Goal: Communication & Community: Participate in discussion

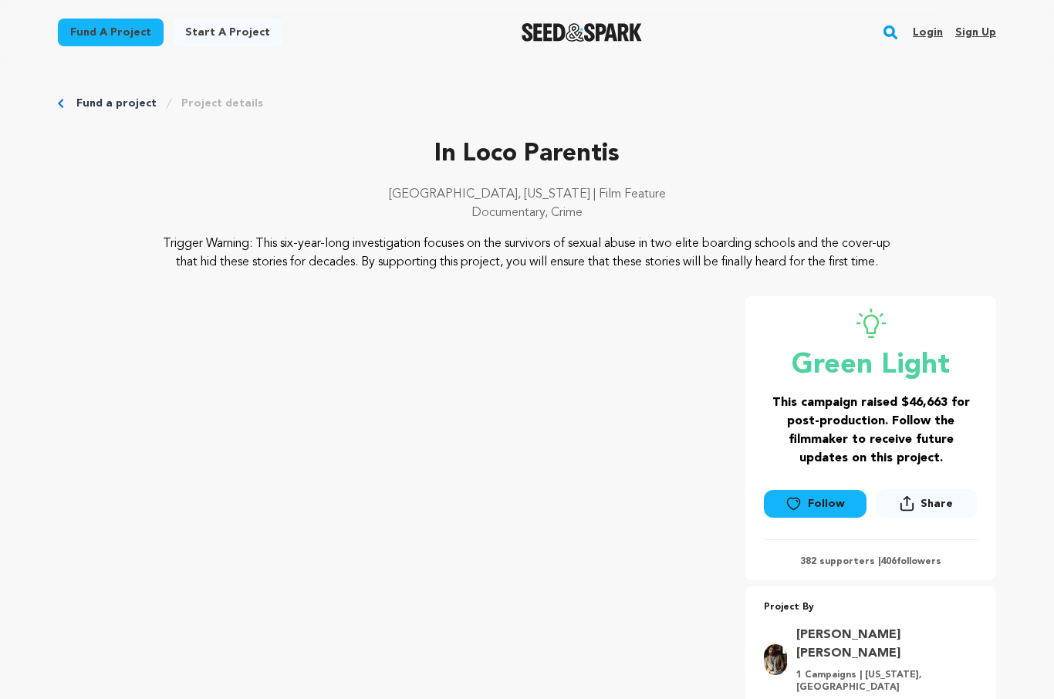
scroll to position [92, 0]
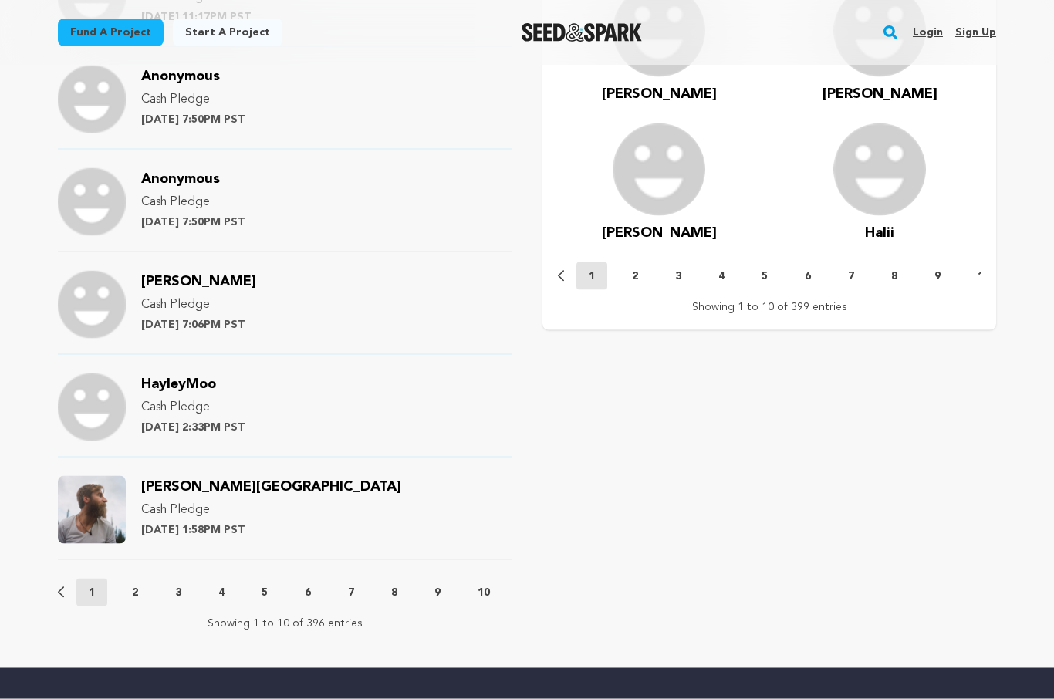
click at [138, 585] on p "2" at bounding box center [135, 592] width 6 height 15
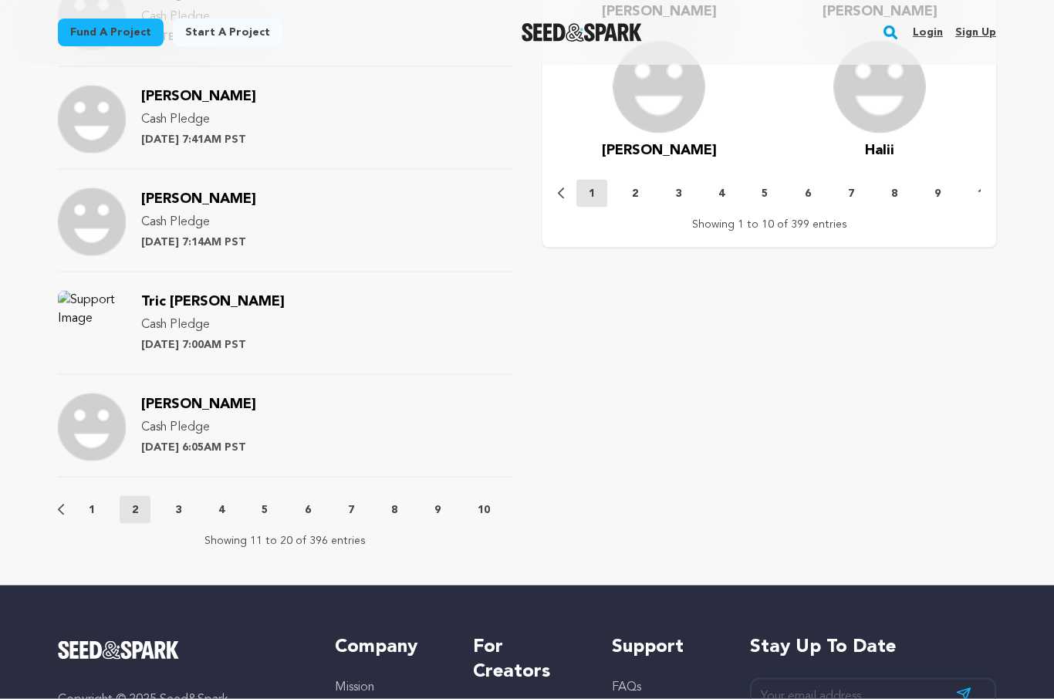
scroll to position [1544, 0]
click at [174, 502] on button "3" at bounding box center [178, 509] width 31 height 15
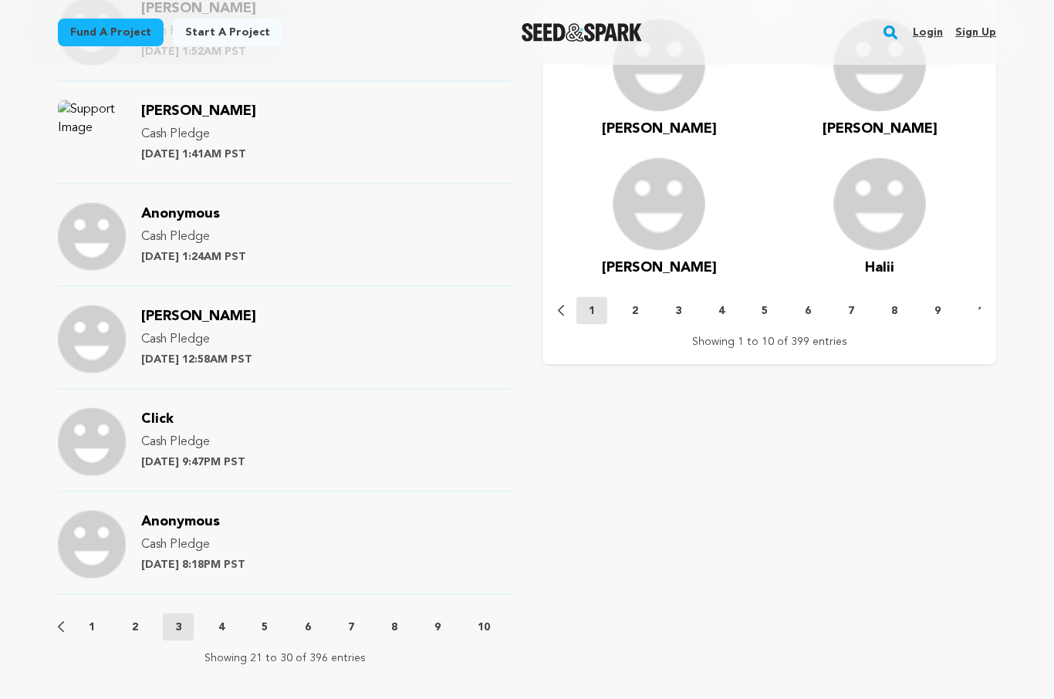
scroll to position [1425, 0]
click at [227, 621] on button "4" at bounding box center [221, 628] width 31 height 15
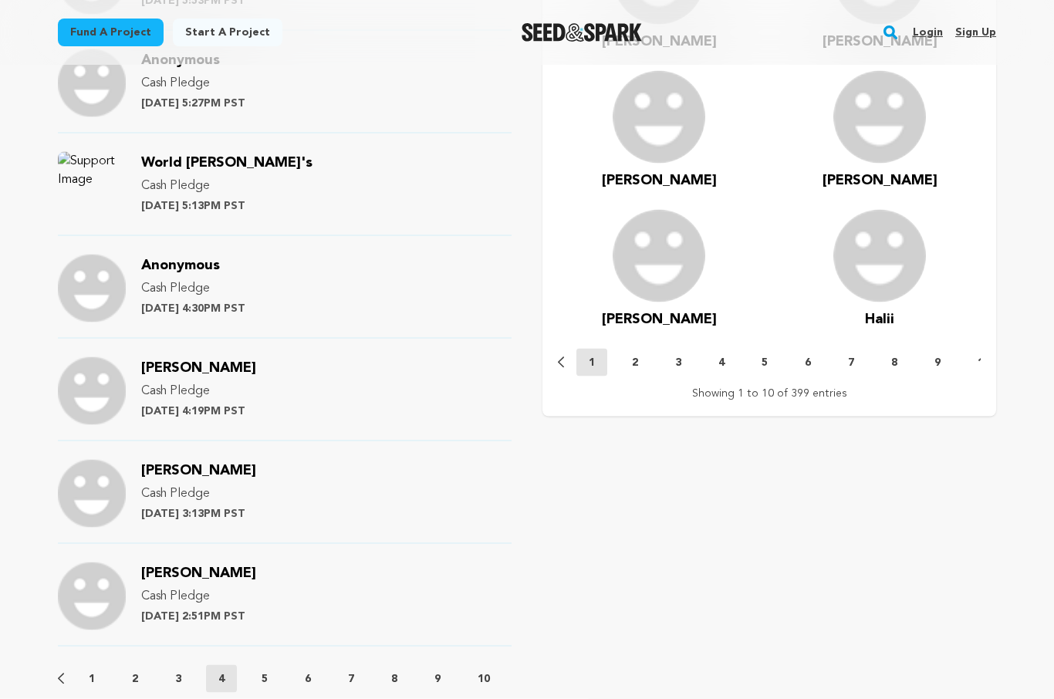
click at [268, 672] on p "5" at bounding box center [265, 679] width 6 height 15
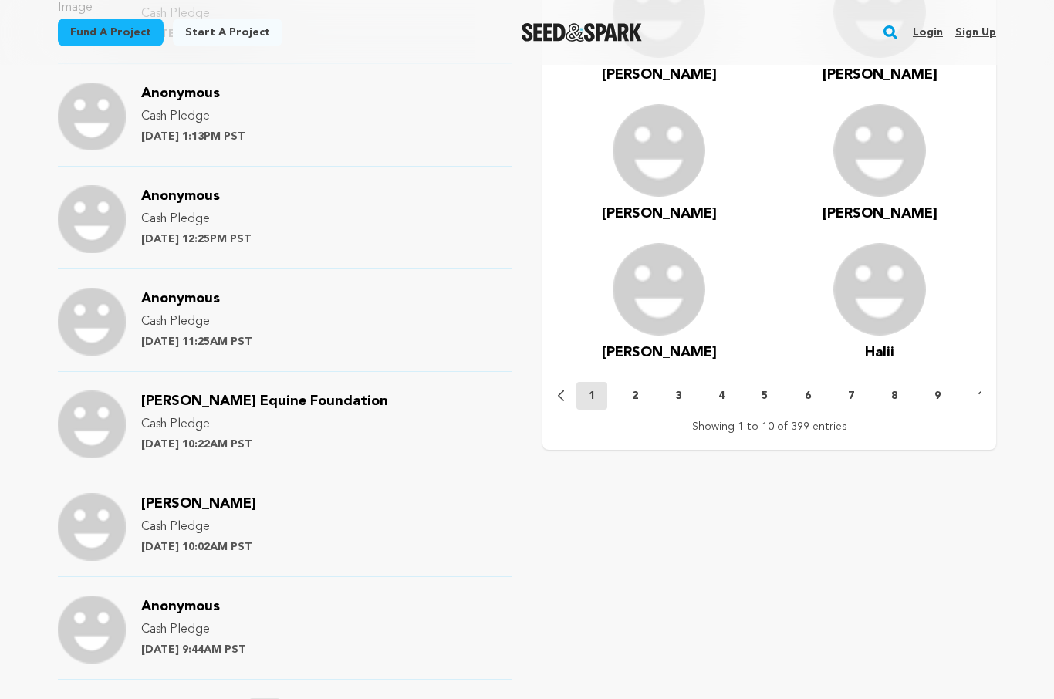
scroll to position [1380, 0]
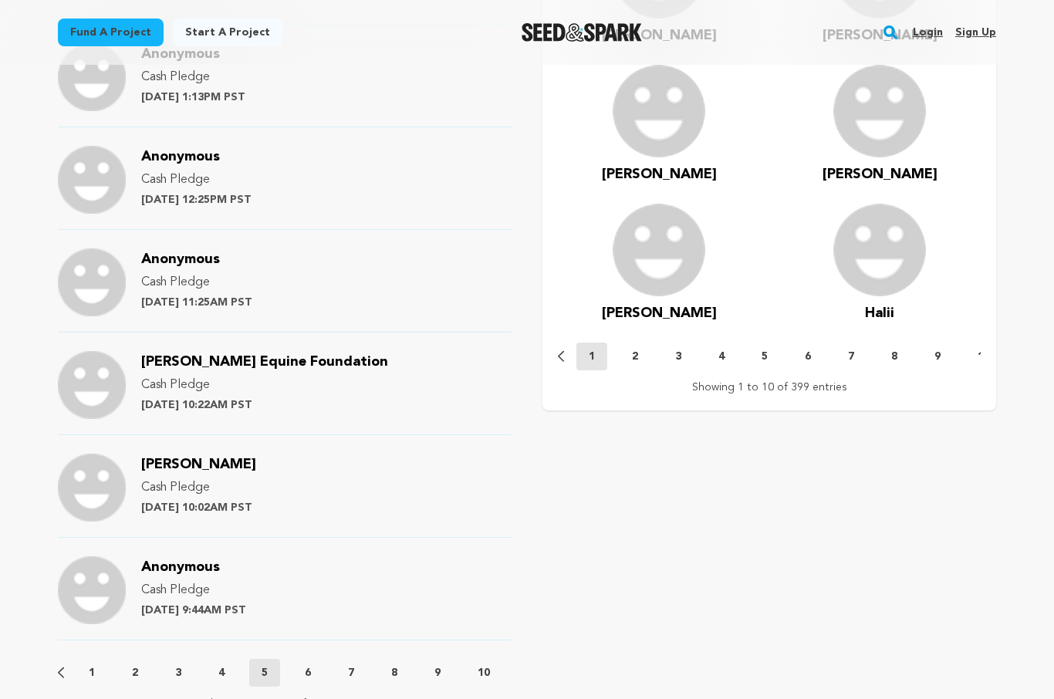
click at [314, 665] on button "6" at bounding box center [308, 672] width 31 height 15
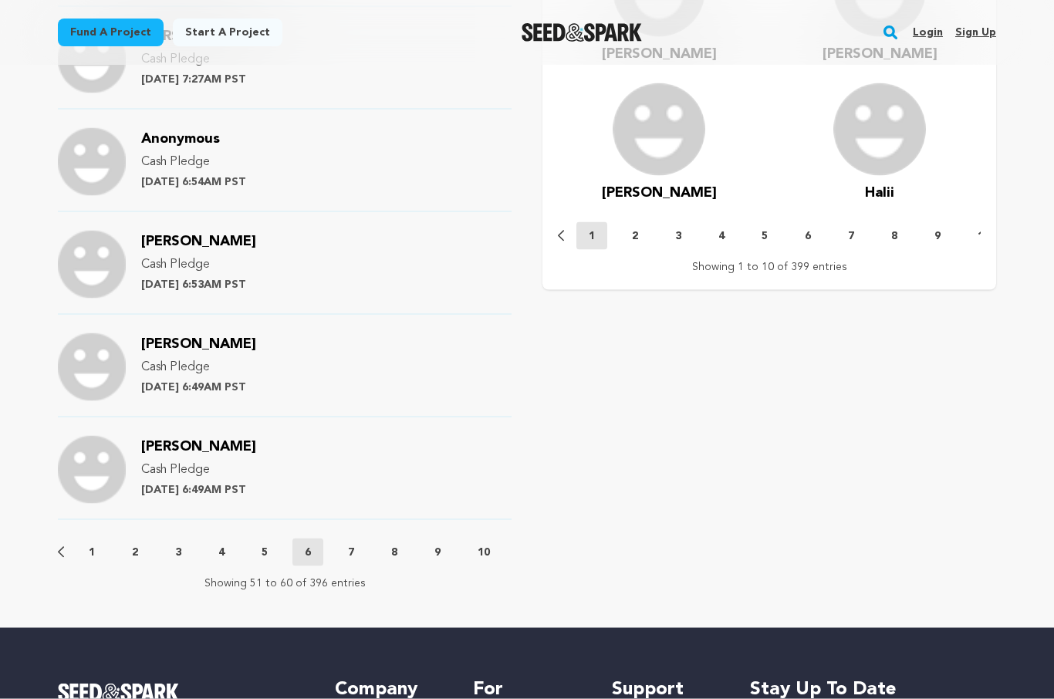
click at [357, 545] on button "7" at bounding box center [351, 552] width 31 height 15
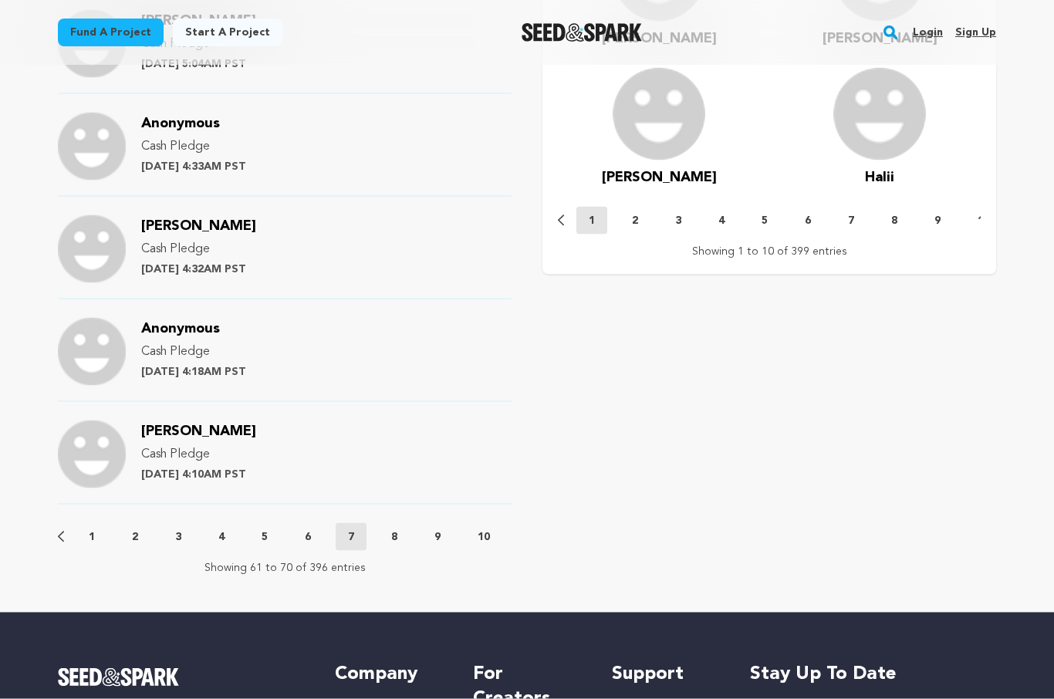
click at [395, 529] on p "8" at bounding box center [394, 536] width 6 height 15
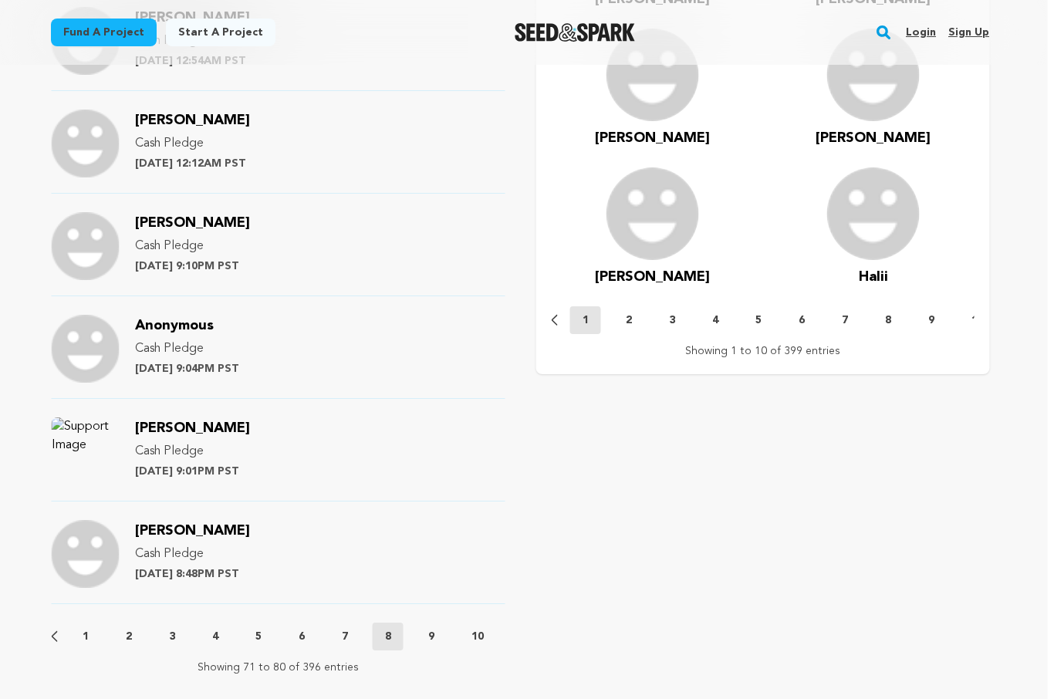
scroll to position [1398, 5]
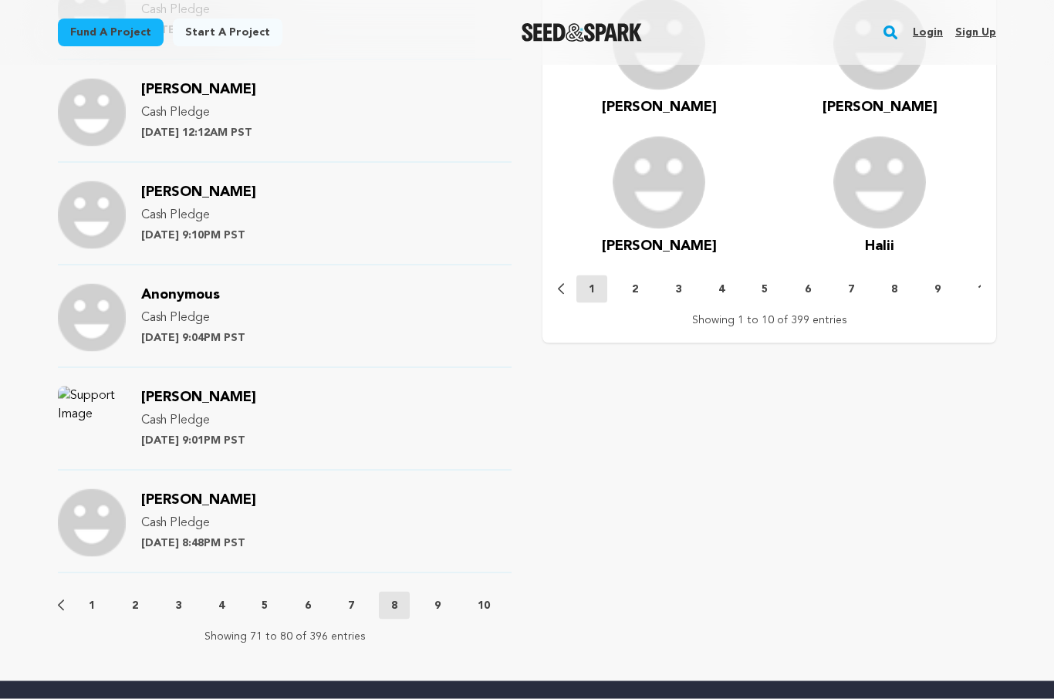
click at [439, 598] on p "9" at bounding box center [438, 605] width 6 height 15
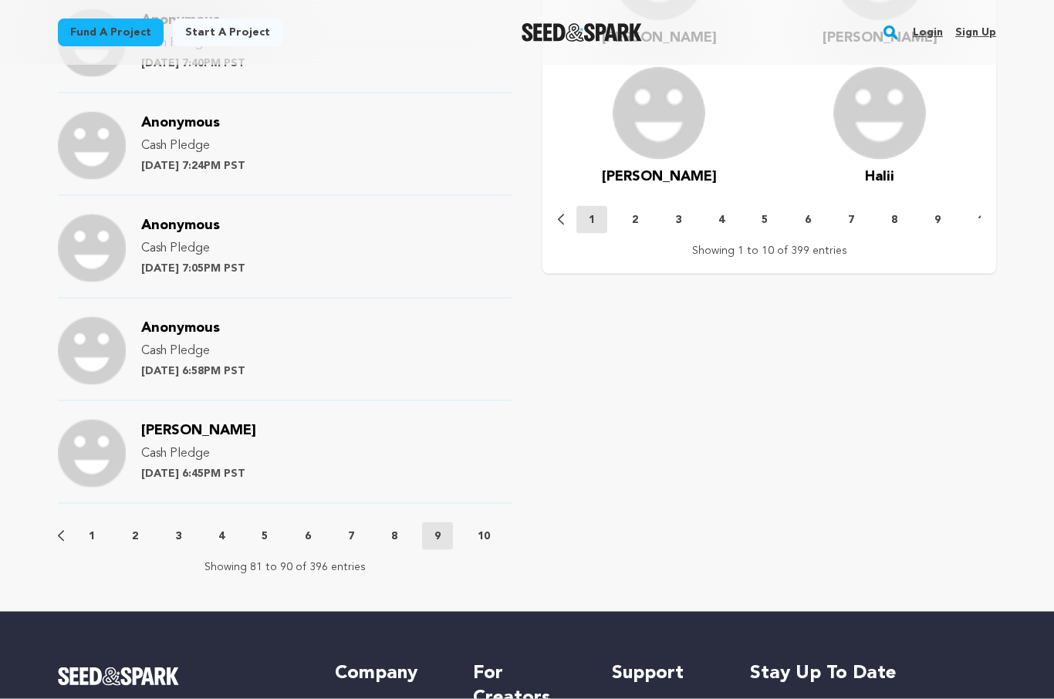
scroll to position [1536, 0]
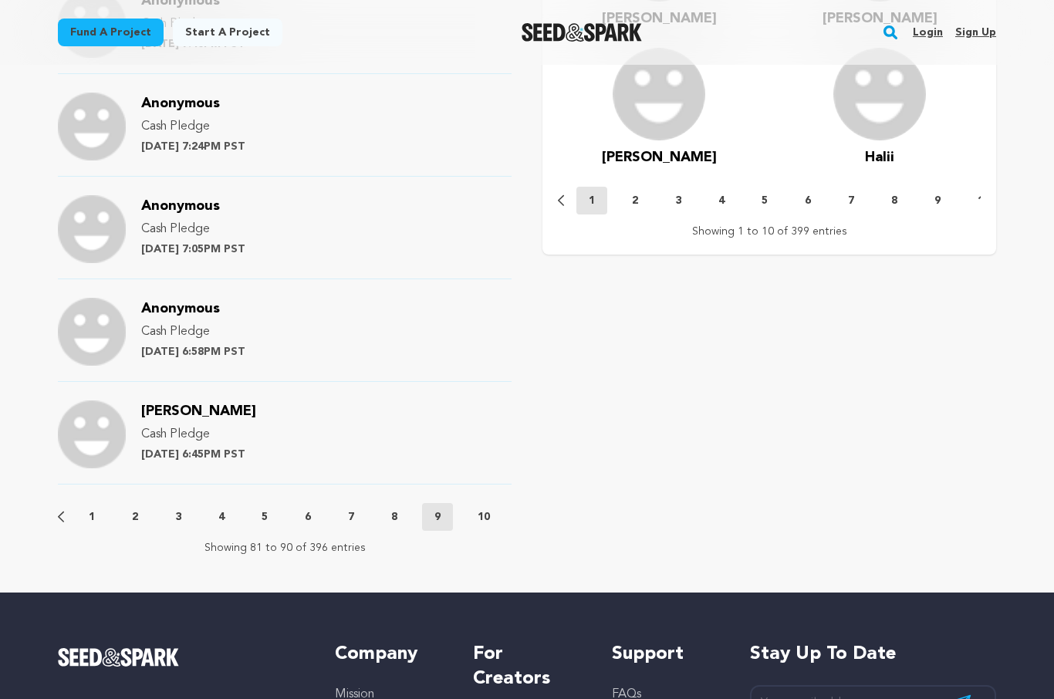
click at [487, 509] on p "10" at bounding box center [484, 516] width 12 height 15
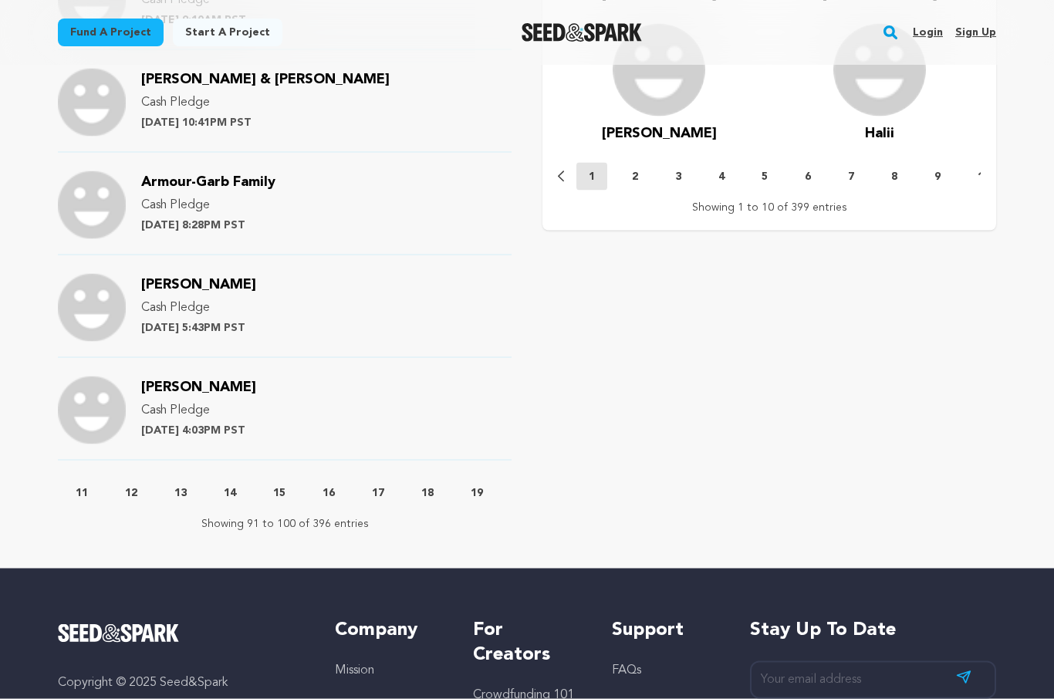
scroll to position [0, 451]
click at [86, 485] on p "11" at bounding box center [82, 492] width 12 height 15
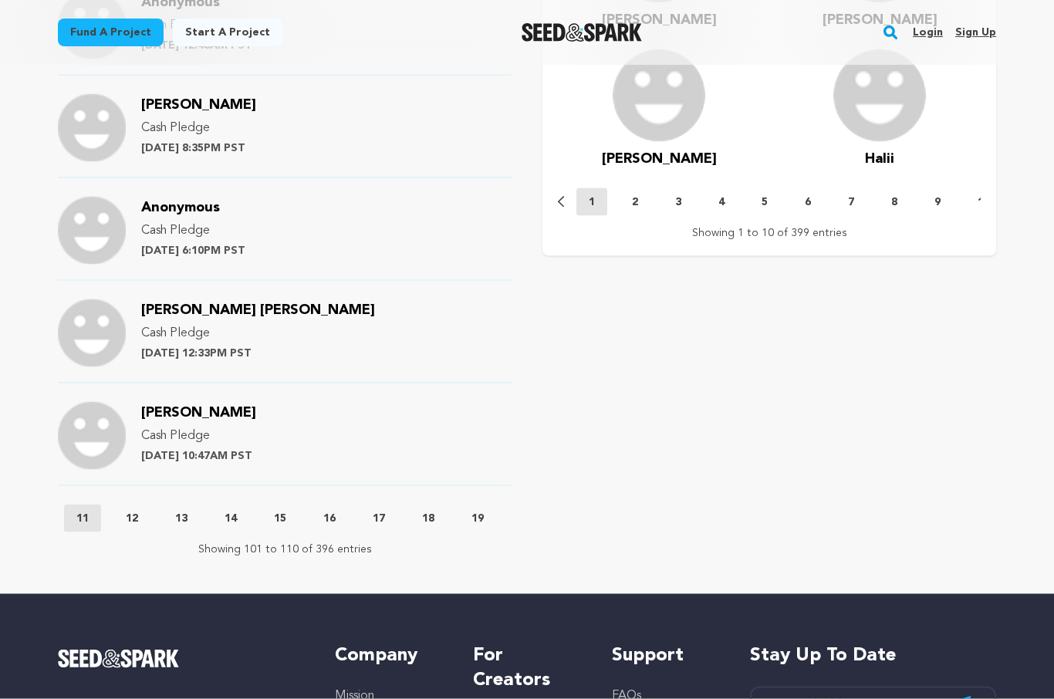
scroll to position [1563, 0]
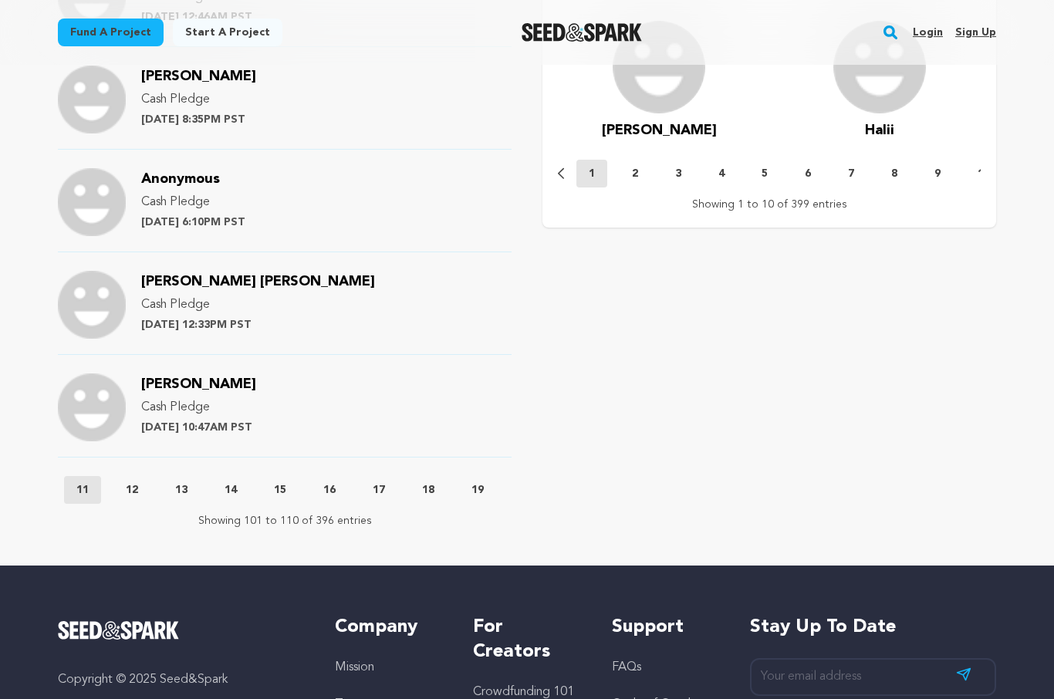
click at [125, 482] on button "12" at bounding box center [131, 489] width 37 height 15
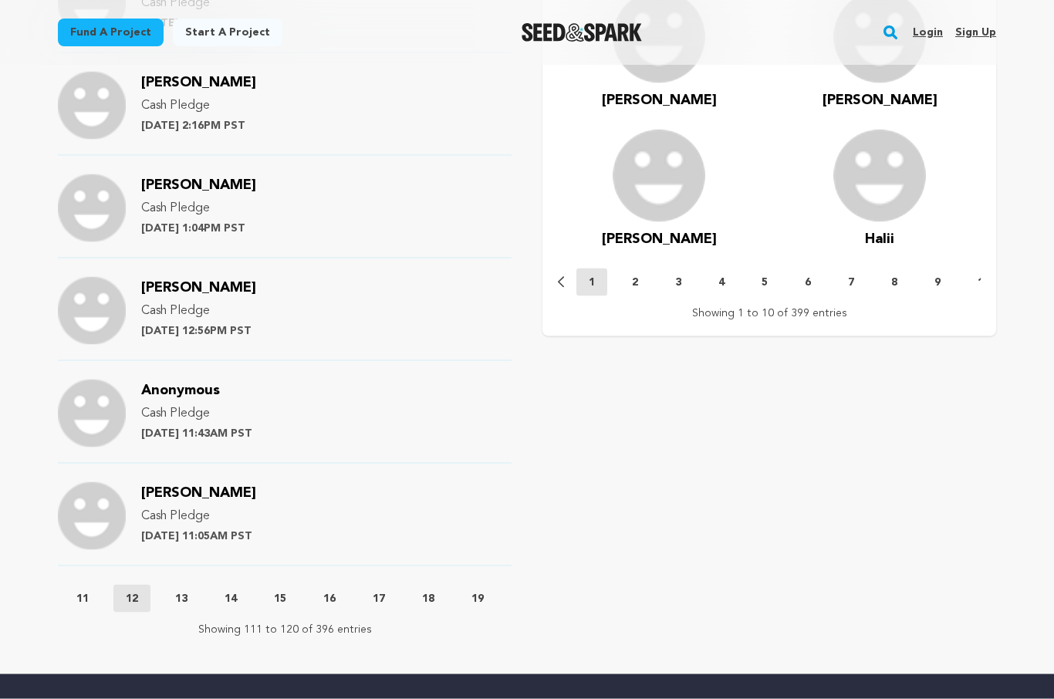
scroll to position [1497, 0]
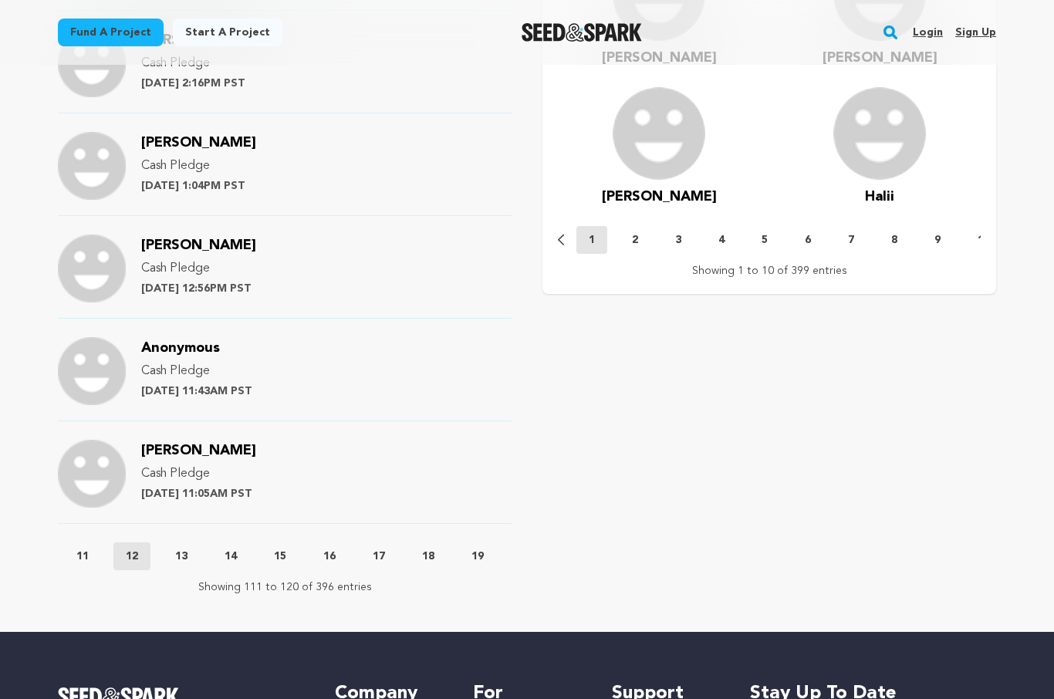
click at [180, 549] on p "13" at bounding box center [181, 556] width 12 height 15
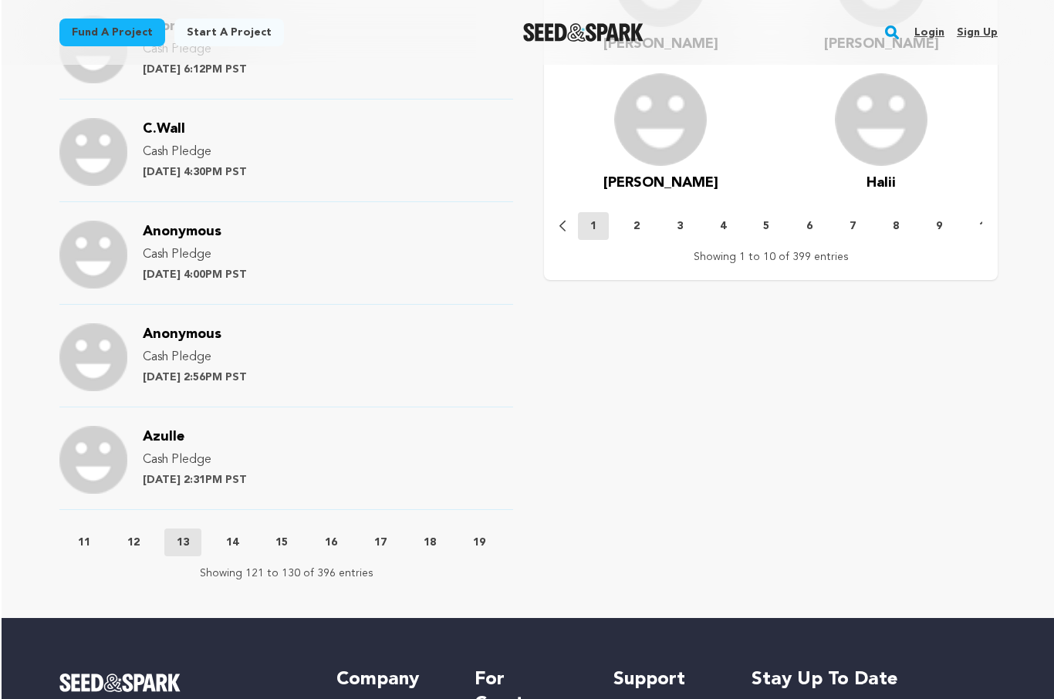
scroll to position [1525, 0]
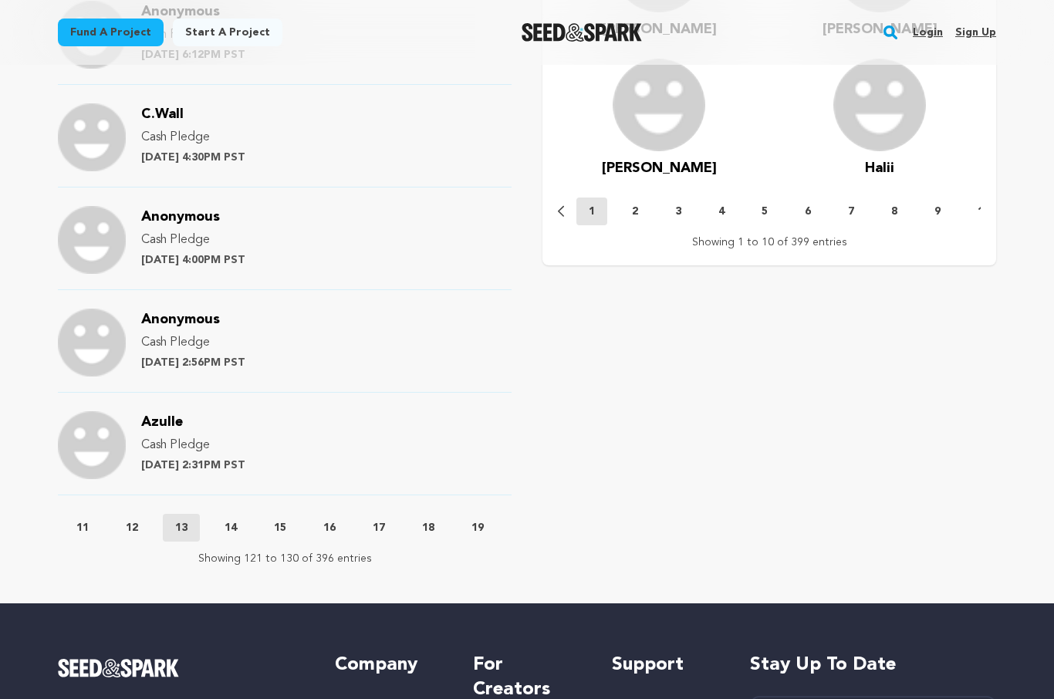
click at [237, 520] on p "14" at bounding box center [231, 527] width 12 height 15
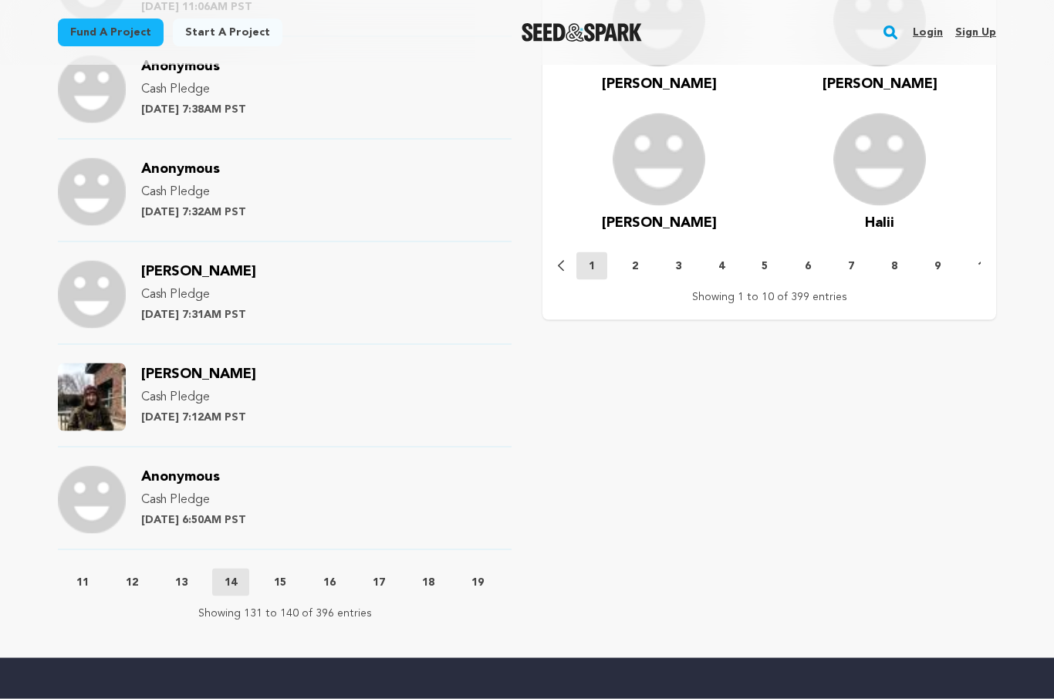
click at [283, 575] on p "15" at bounding box center [280, 582] width 12 height 15
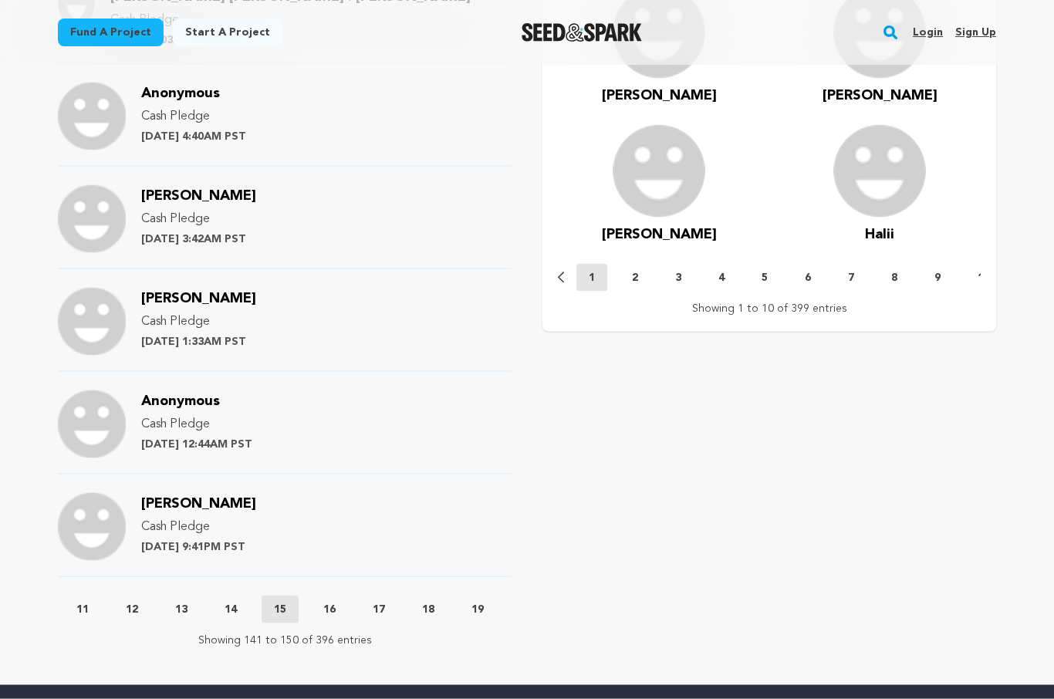
scroll to position [1461, 0]
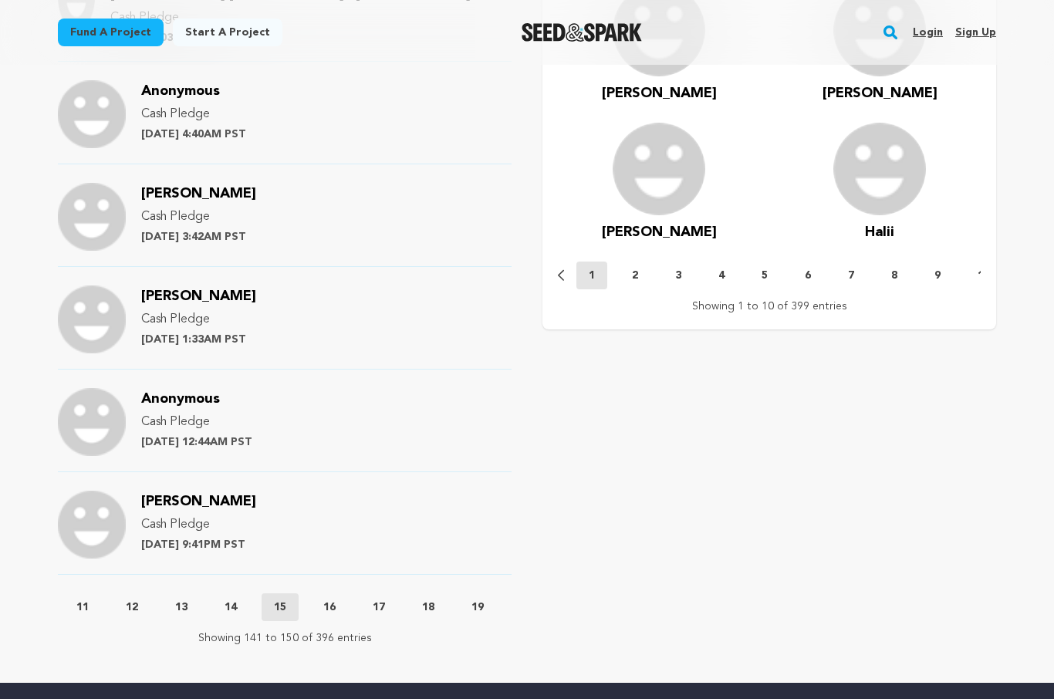
click at [330, 600] on p "16" at bounding box center [329, 607] width 12 height 15
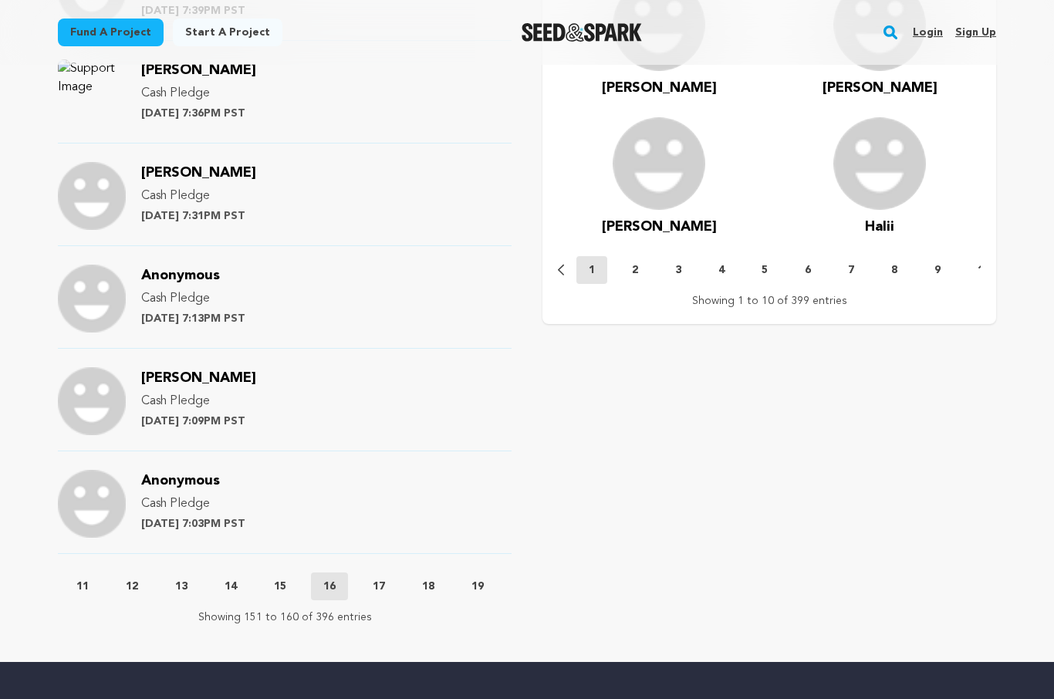
scroll to position [1490, 0]
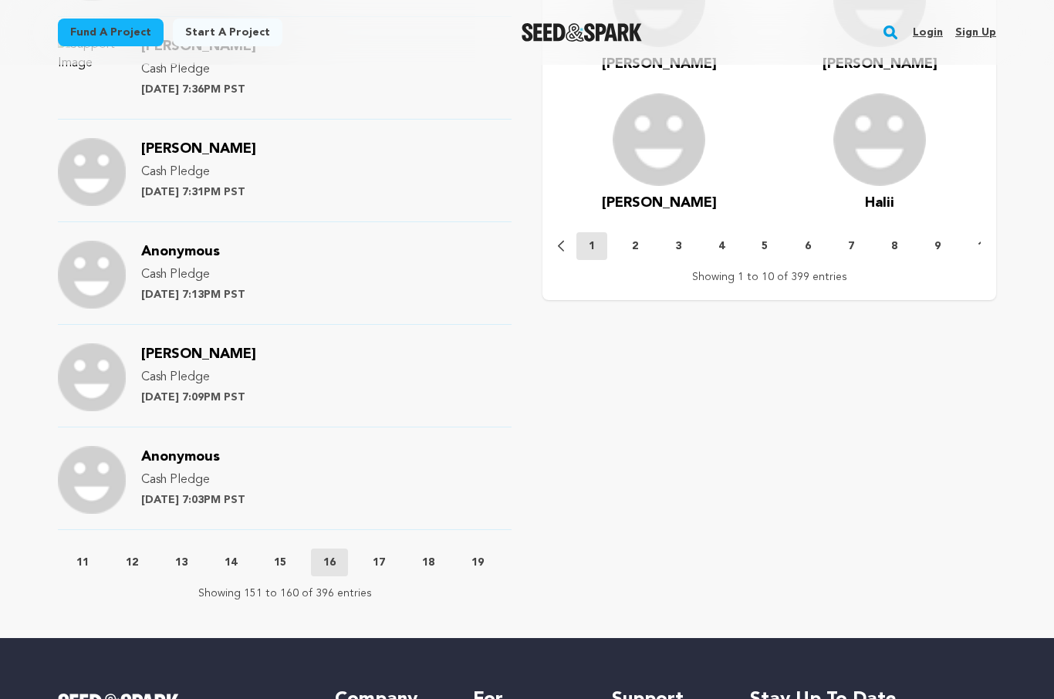
click at [378, 555] on p "17" at bounding box center [379, 562] width 12 height 15
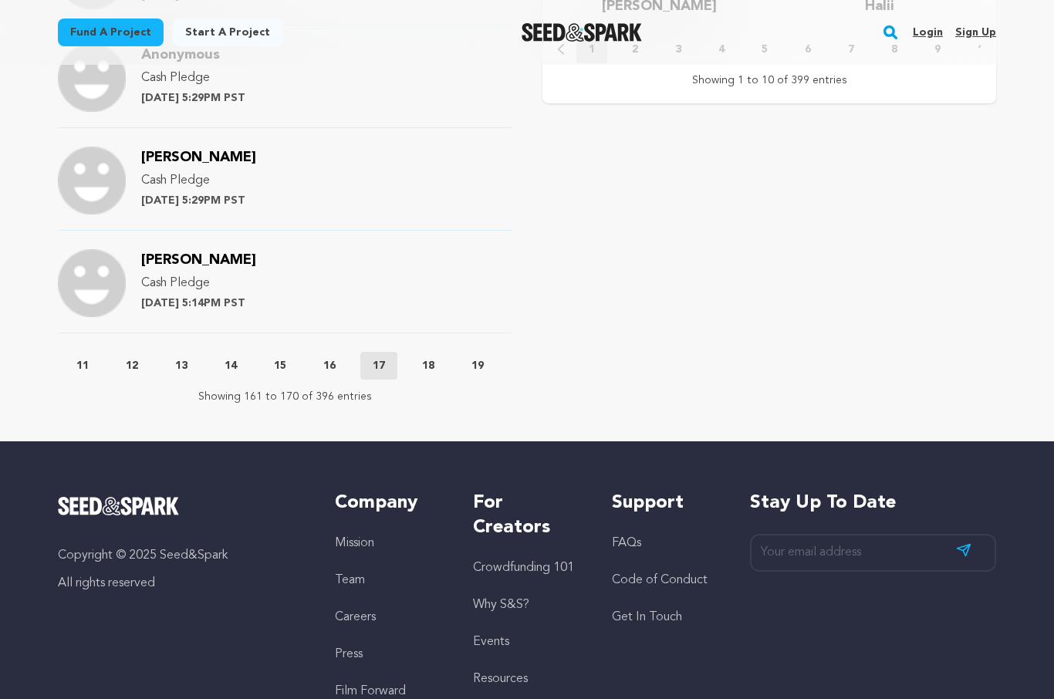
scroll to position [1703, 0]
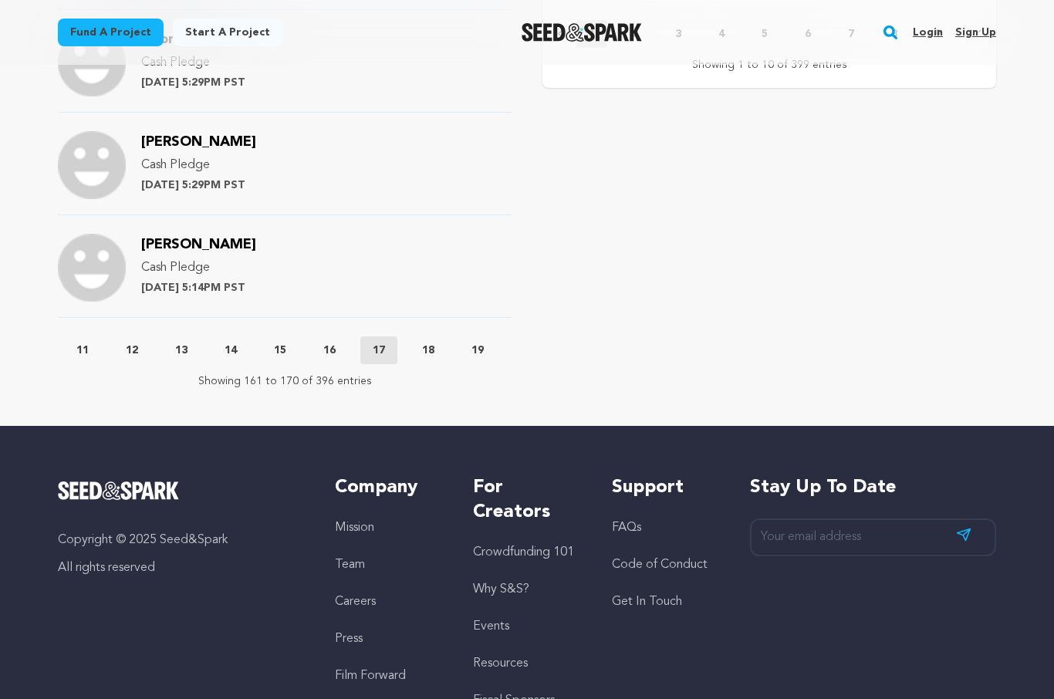
click at [435, 343] on p "18" at bounding box center [428, 350] width 12 height 15
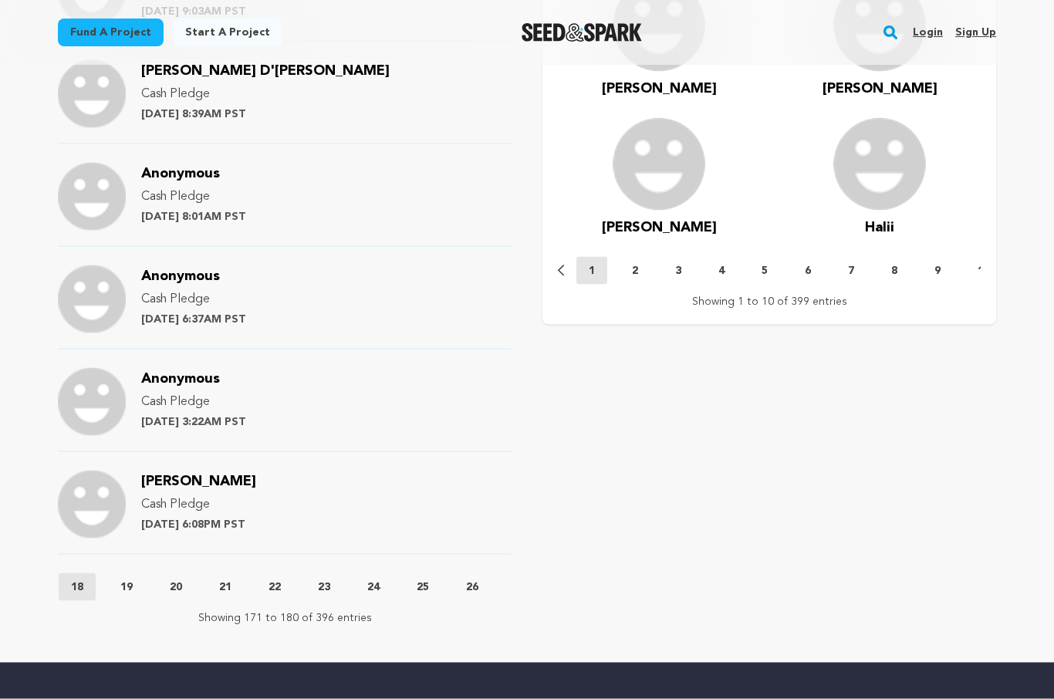
scroll to position [0, 793]
click at [138, 580] on p "19" at bounding box center [135, 587] width 12 height 15
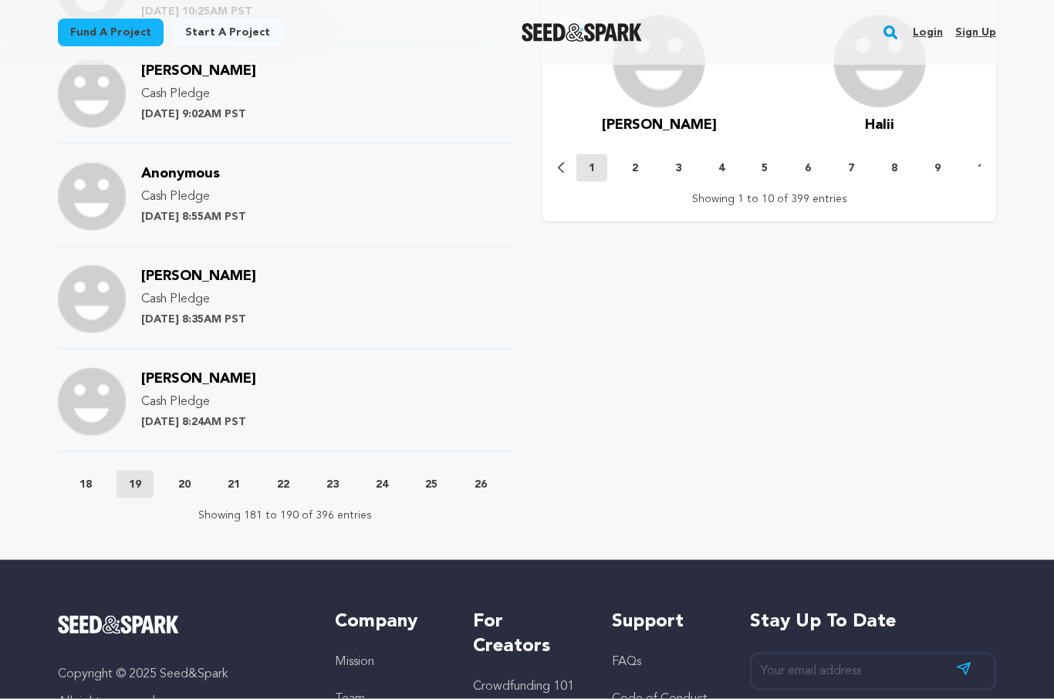
scroll to position [1618, 0]
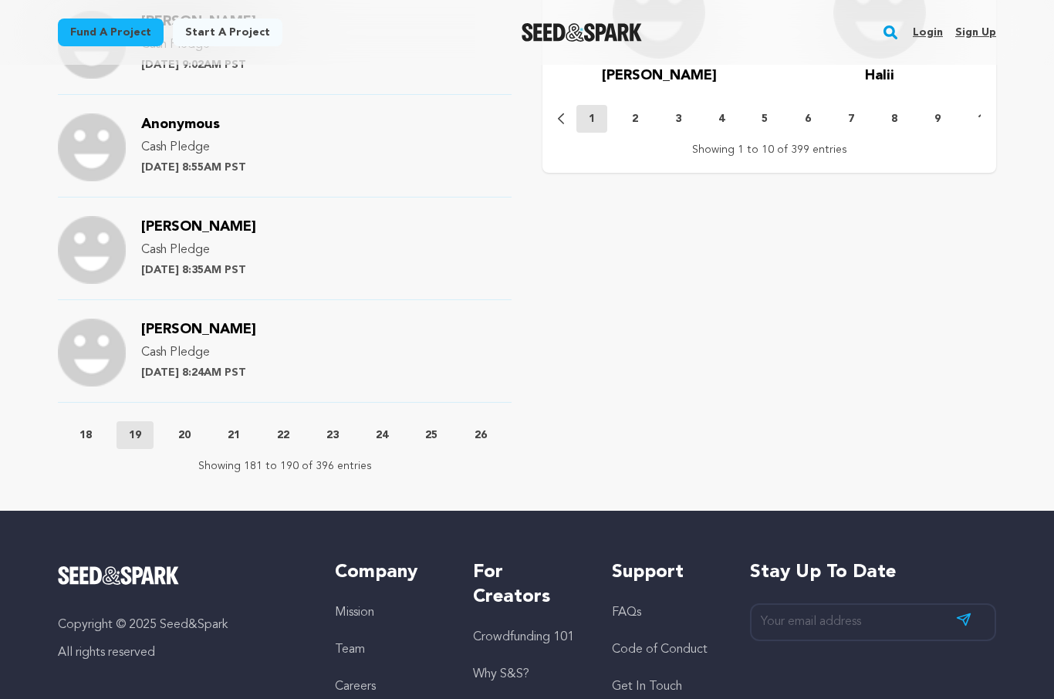
click at [184, 428] on button "20" at bounding box center [184, 435] width 37 height 15
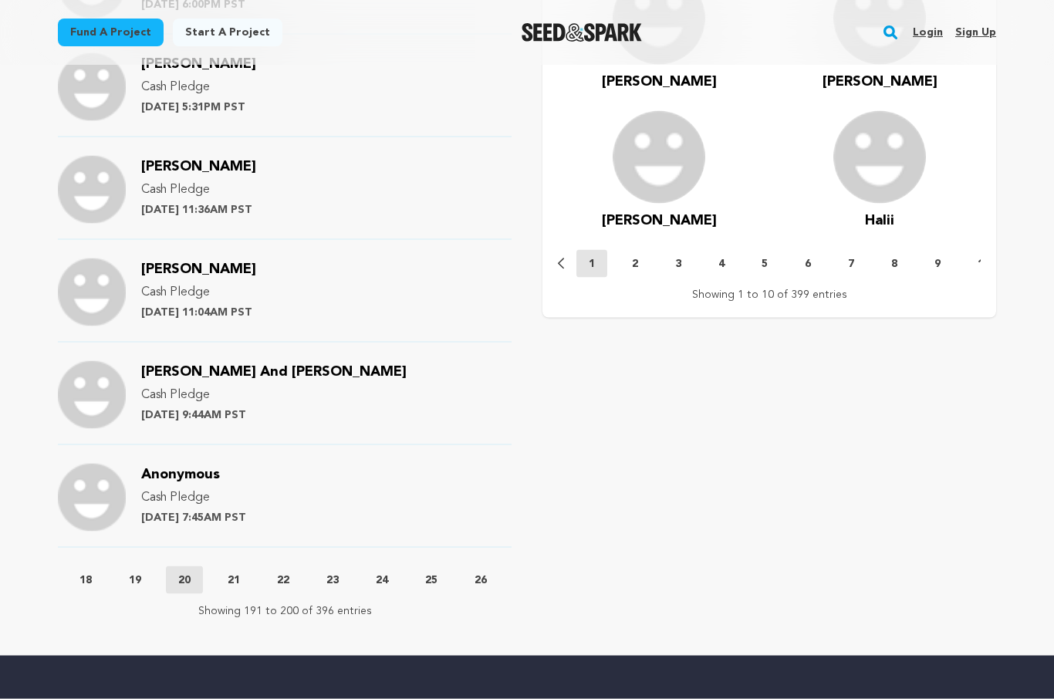
scroll to position [1501, 0]
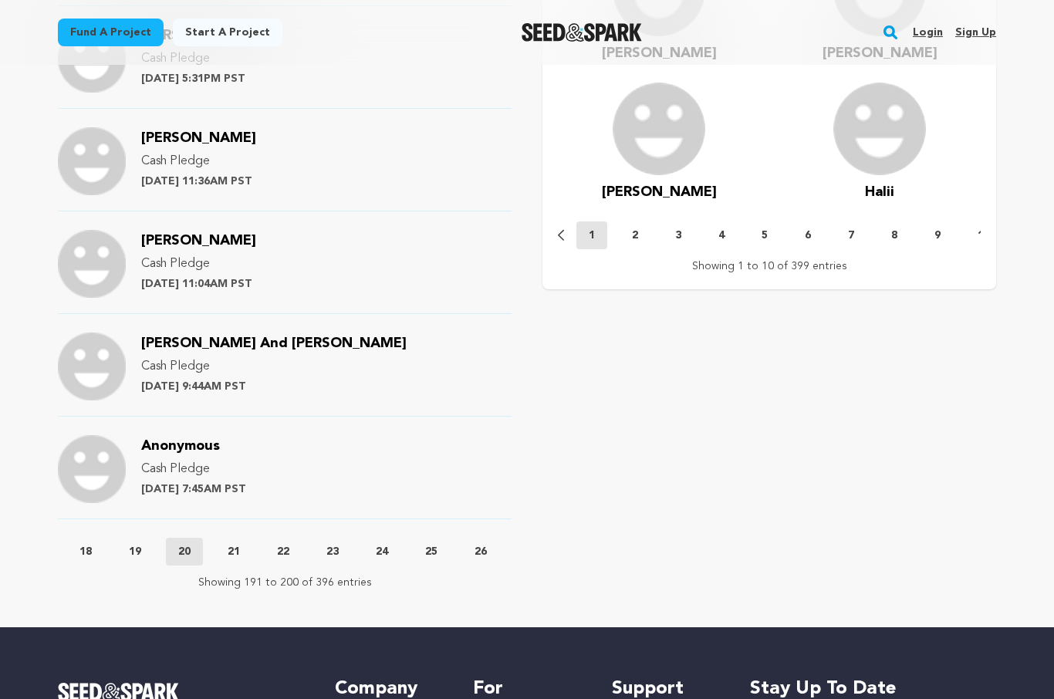
click at [227, 544] on button "21" at bounding box center [233, 551] width 37 height 15
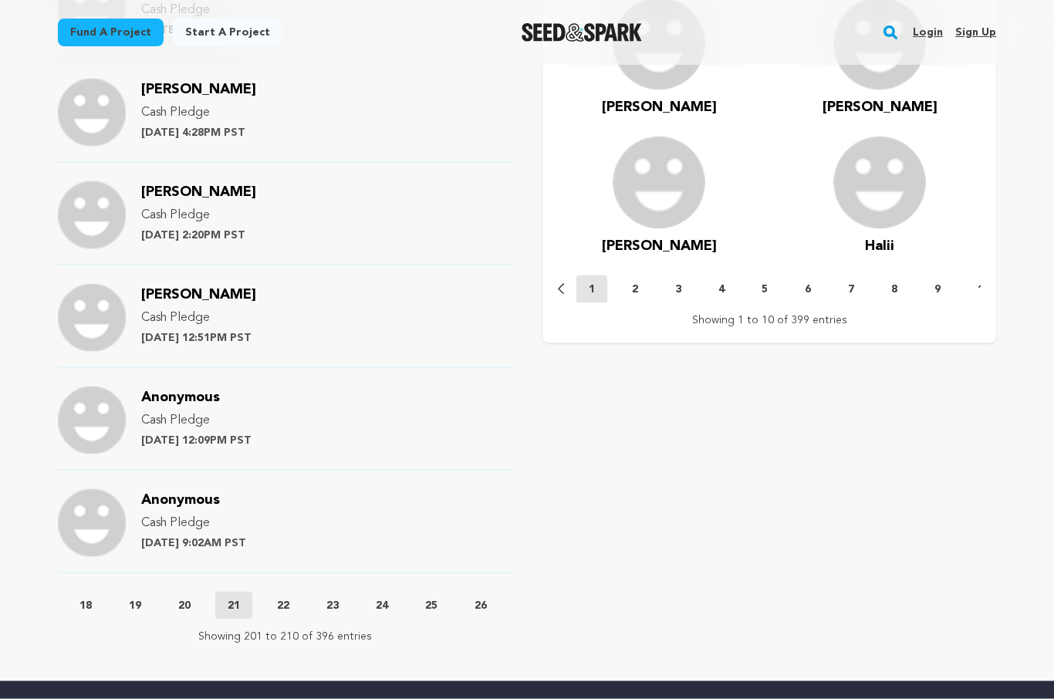
scroll to position [1489, 0]
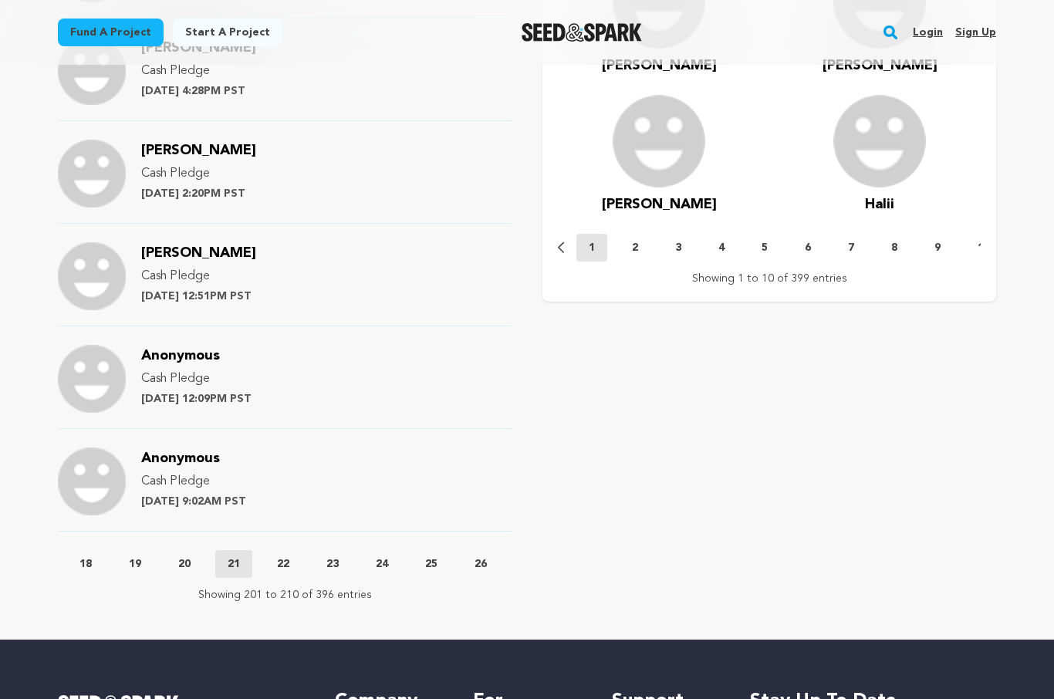
click at [298, 557] on button "22" at bounding box center [283, 564] width 37 height 15
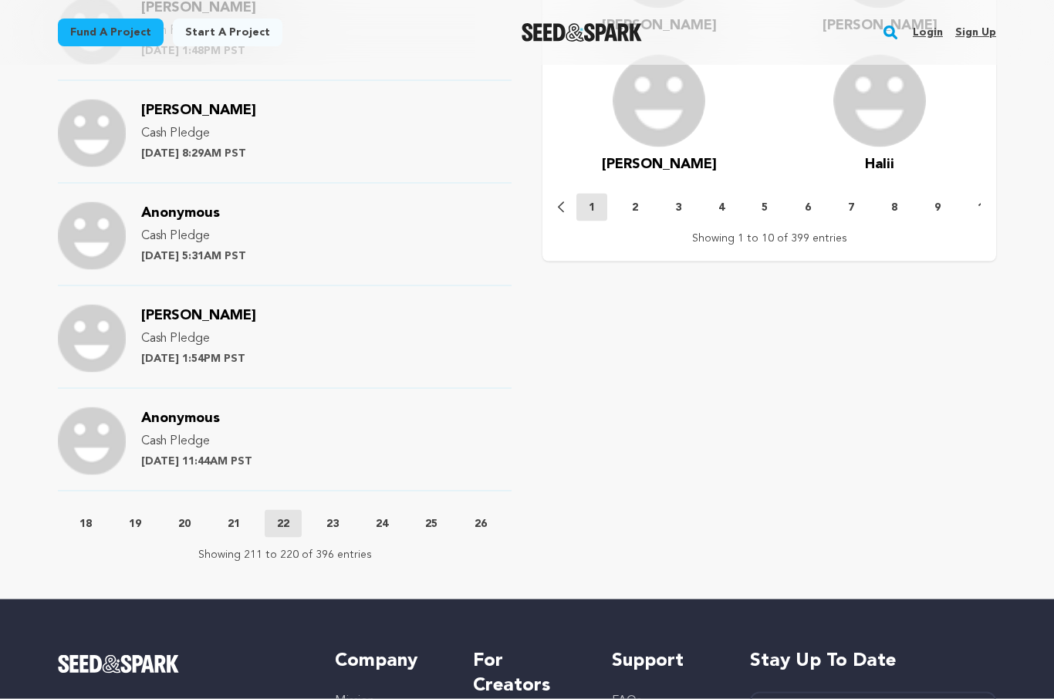
scroll to position [1530, 0]
click at [339, 516] on p "23" at bounding box center [332, 523] width 12 height 15
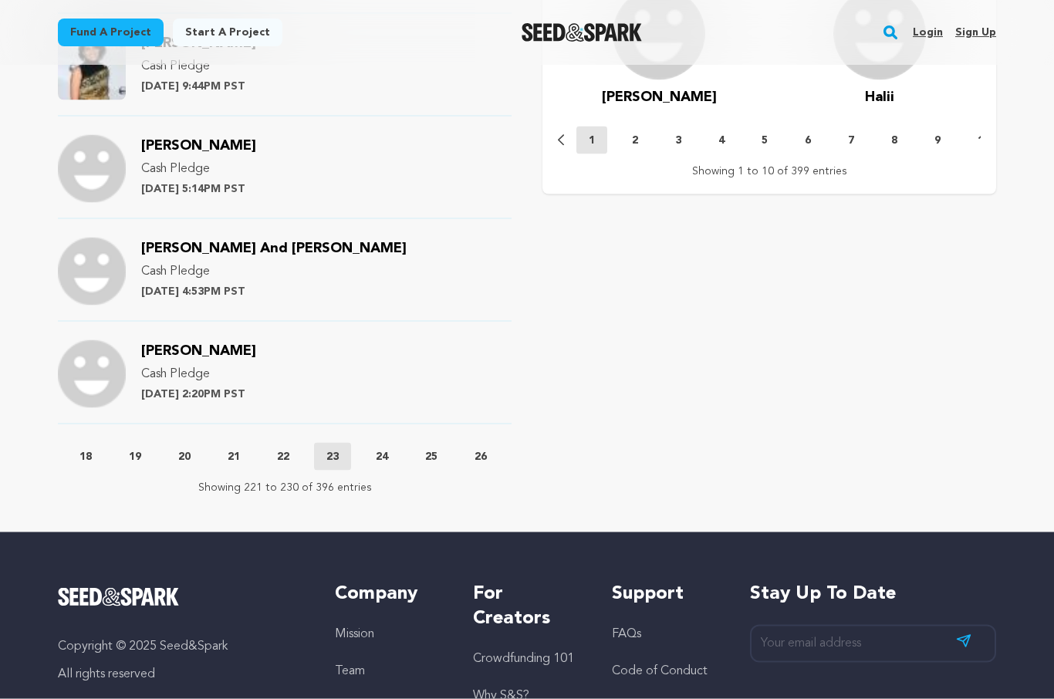
click at [388, 449] on p "24" at bounding box center [382, 456] width 12 height 15
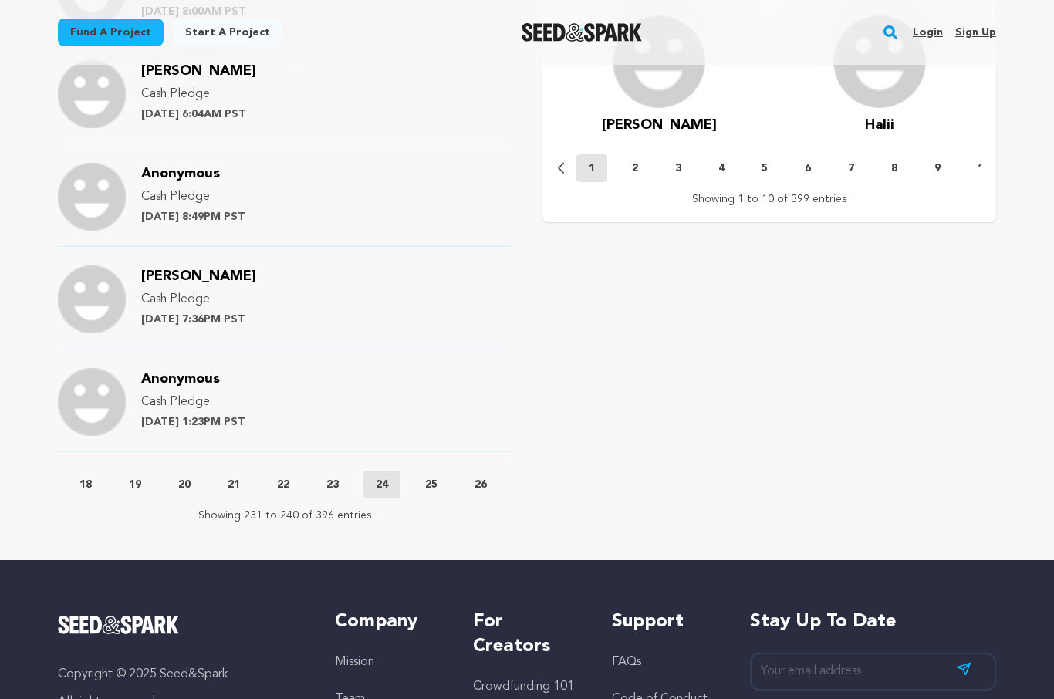
scroll to position [1636, 0]
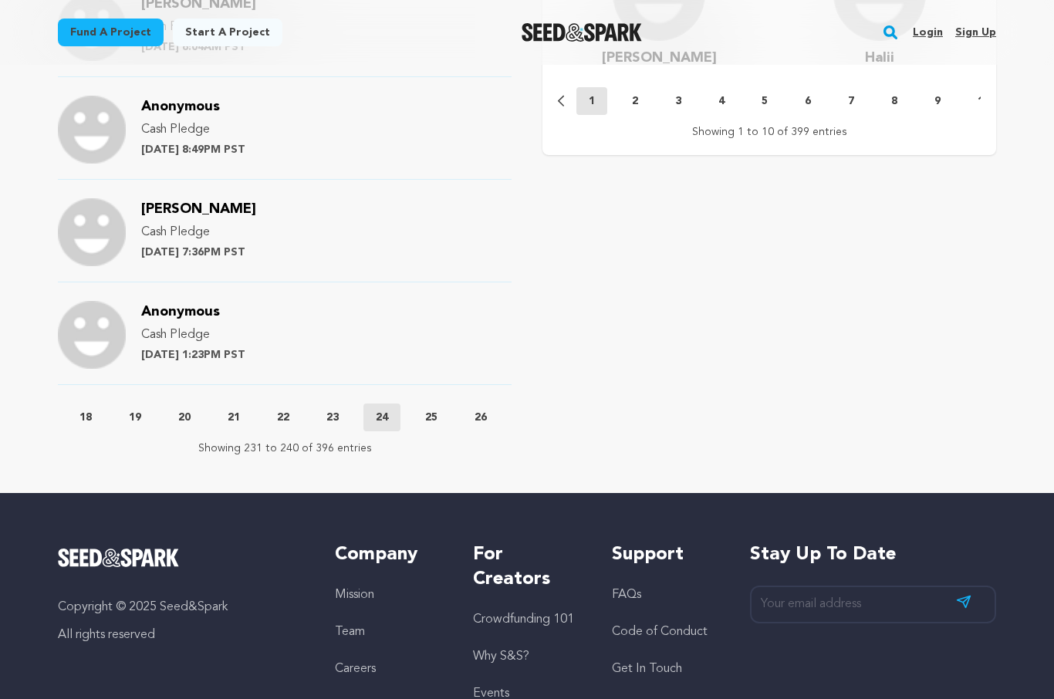
click at [448, 410] on button "25" at bounding box center [431, 417] width 37 height 15
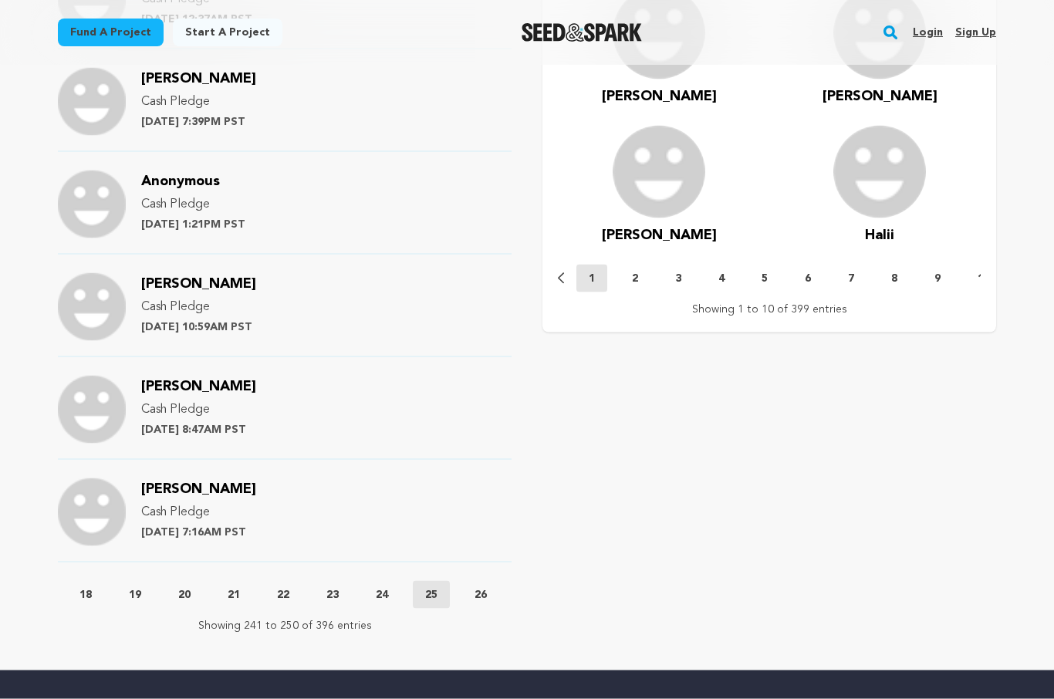
scroll to position [1602, 0]
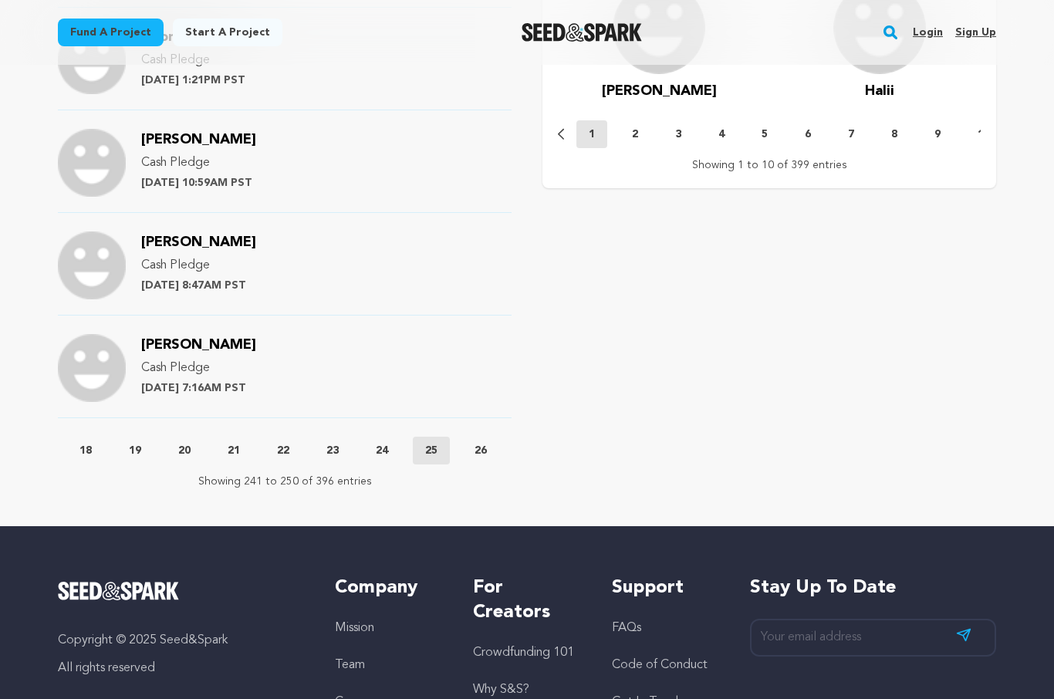
click at [487, 443] on p "26" at bounding box center [481, 450] width 12 height 15
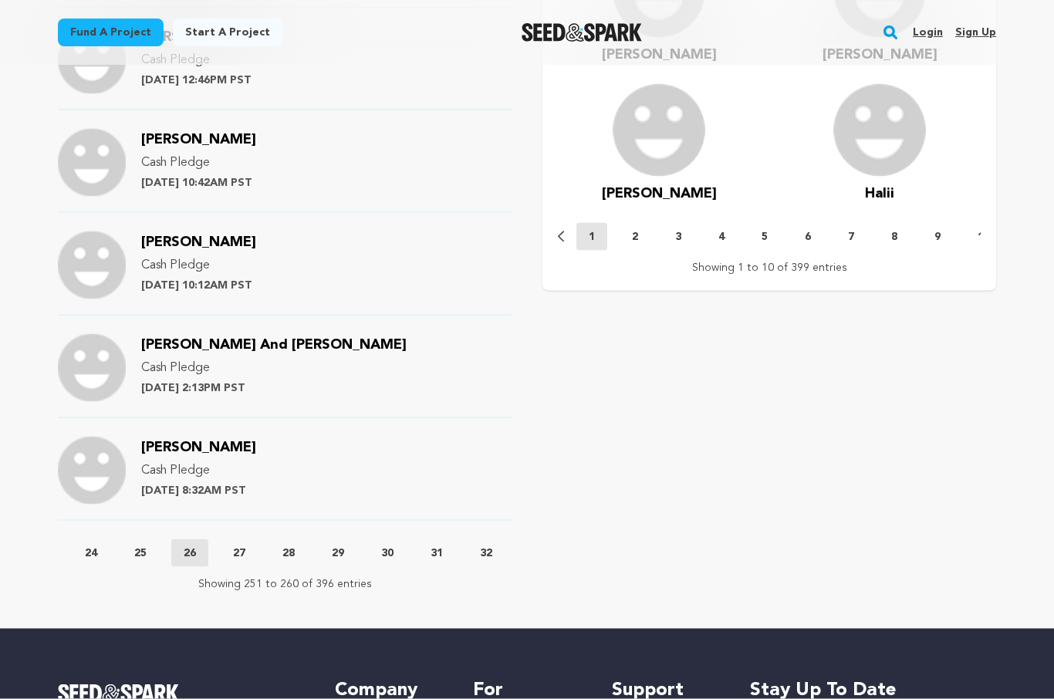
scroll to position [0, 1124]
click at [206, 546] on p "27" at bounding box center [200, 553] width 12 height 15
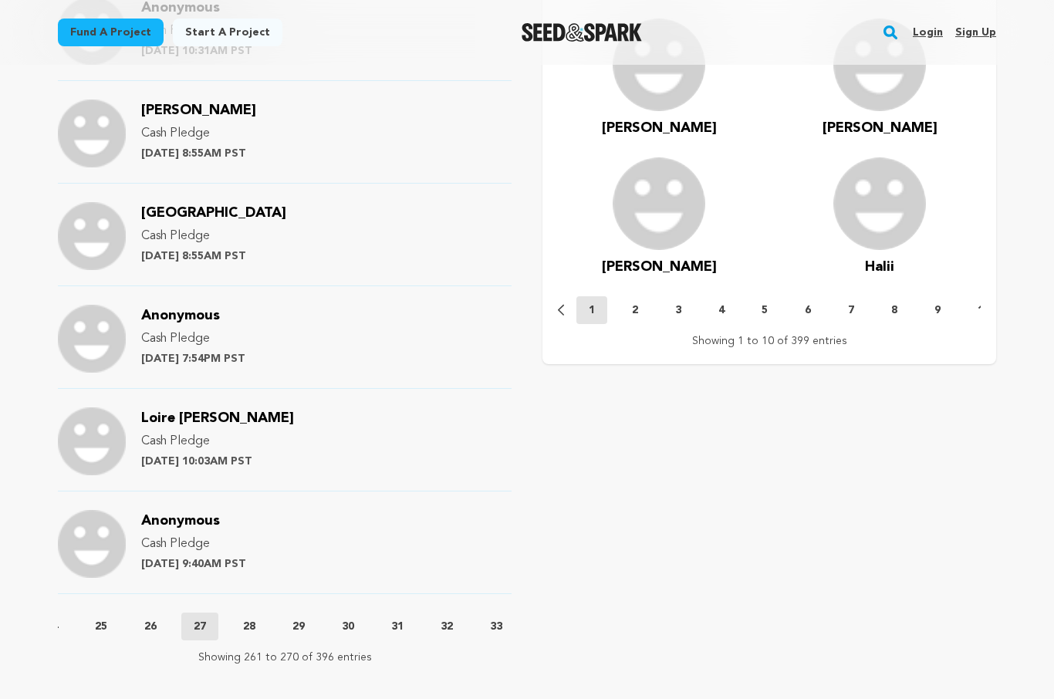
scroll to position [1496, 0]
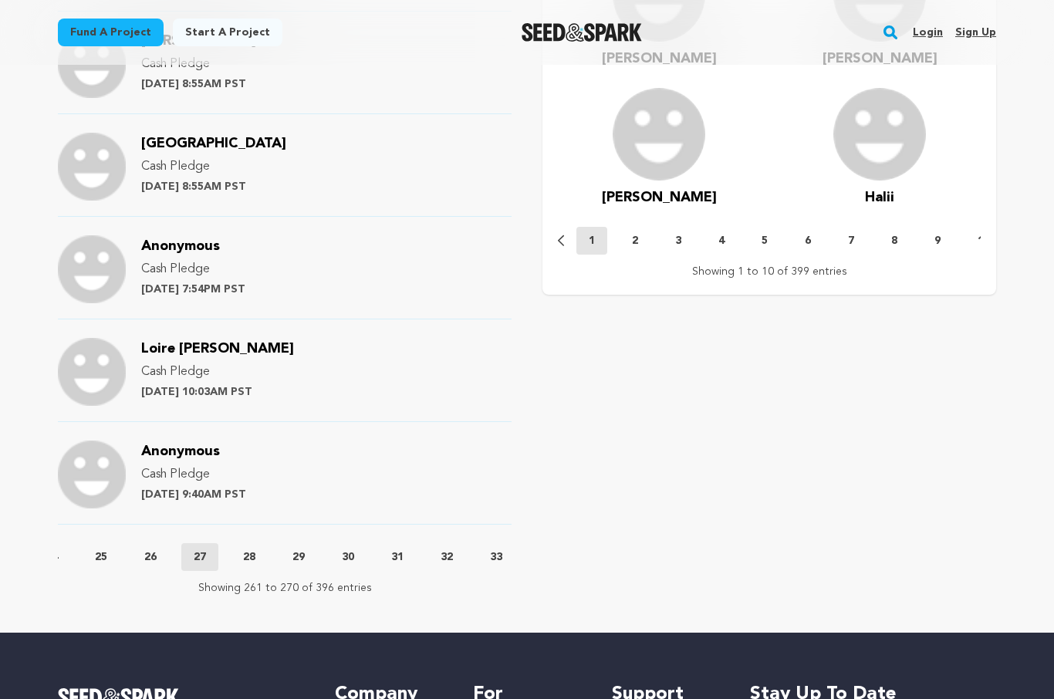
click at [255, 550] on p "28" at bounding box center [249, 557] width 12 height 15
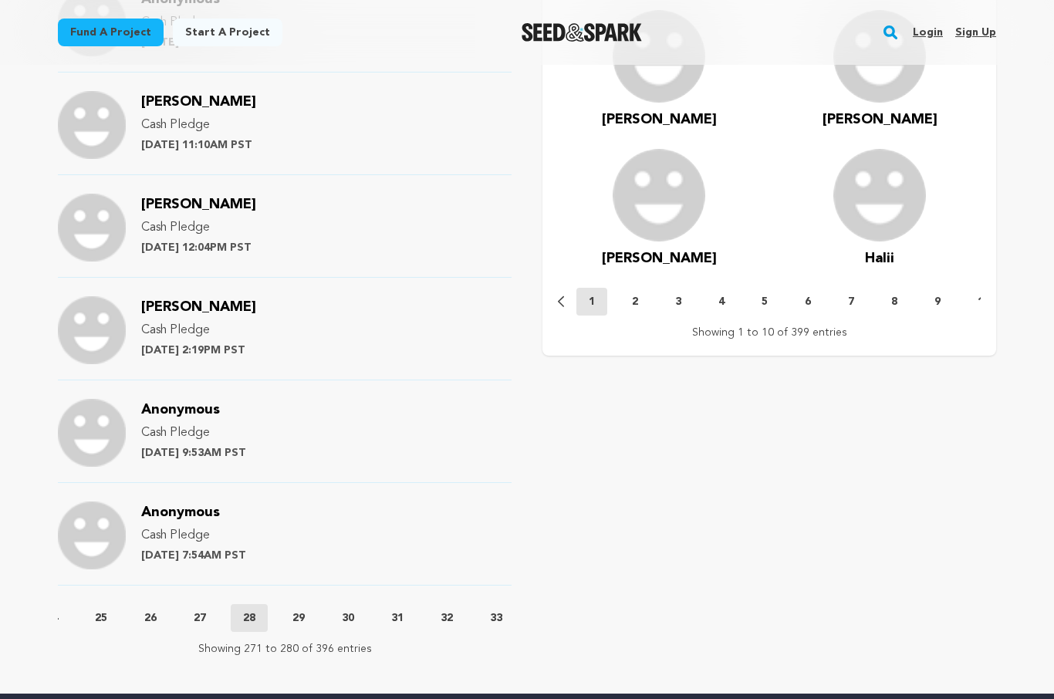
scroll to position [1551, 0]
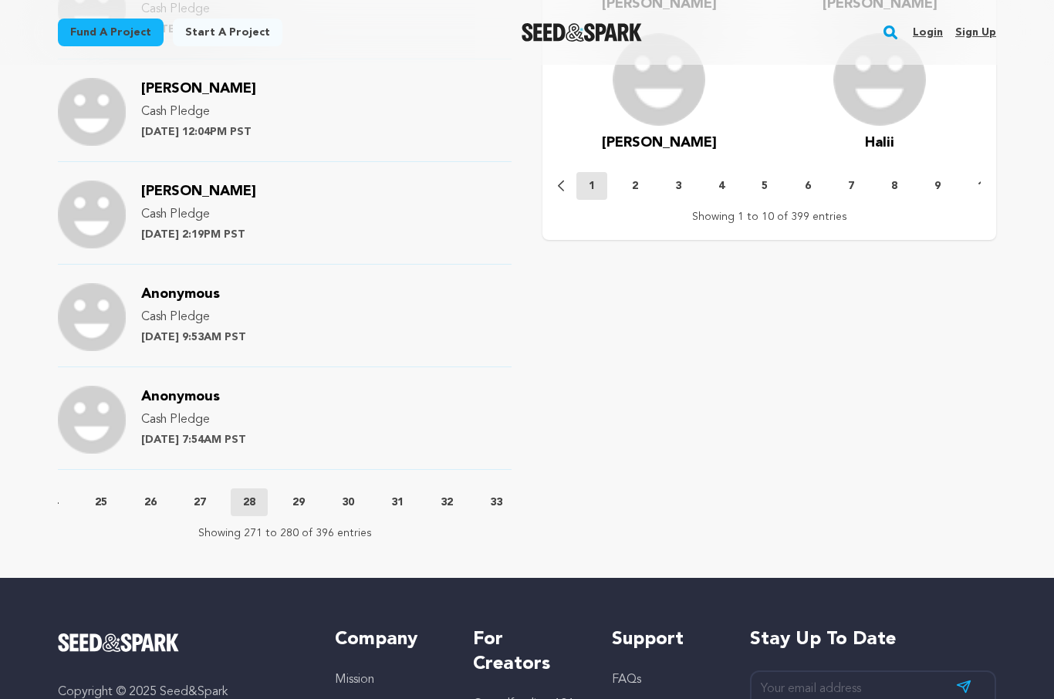
click at [305, 495] on p "29" at bounding box center [299, 502] width 12 height 15
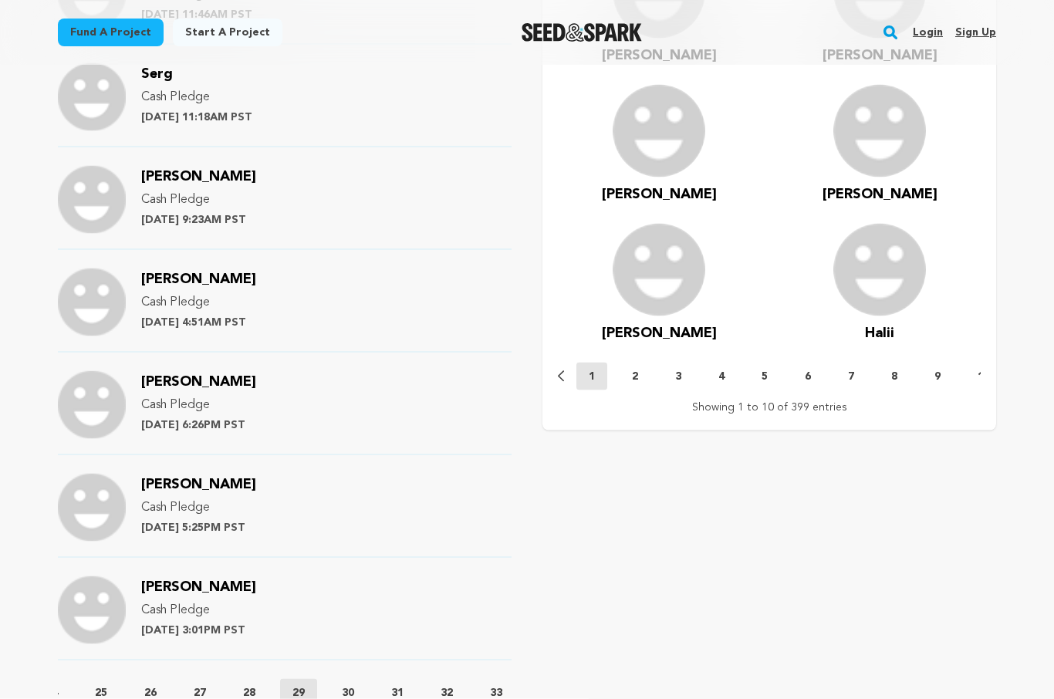
scroll to position [1361, 0]
click at [354, 685] on p "30" at bounding box center [348, 692] width 12 height 15
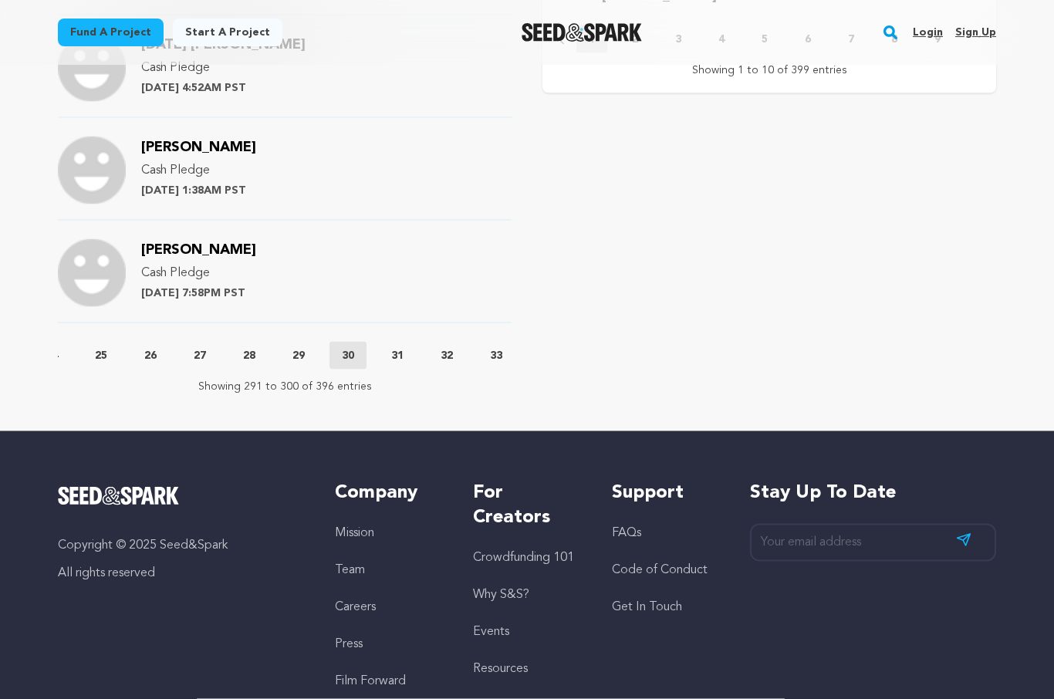
click at [404, 348] on p "31" at bounding box center [397, 355] width 12 height 15
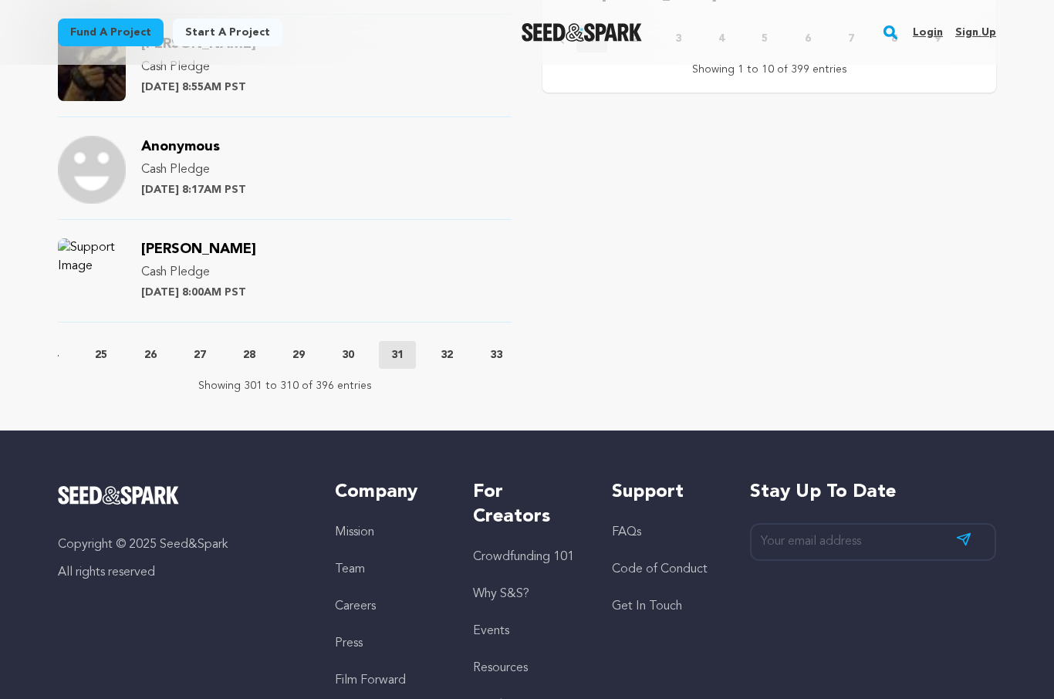
click at [519, 504] on h5 "For Creators" at bounding box center [526, 504] width 107 height 49
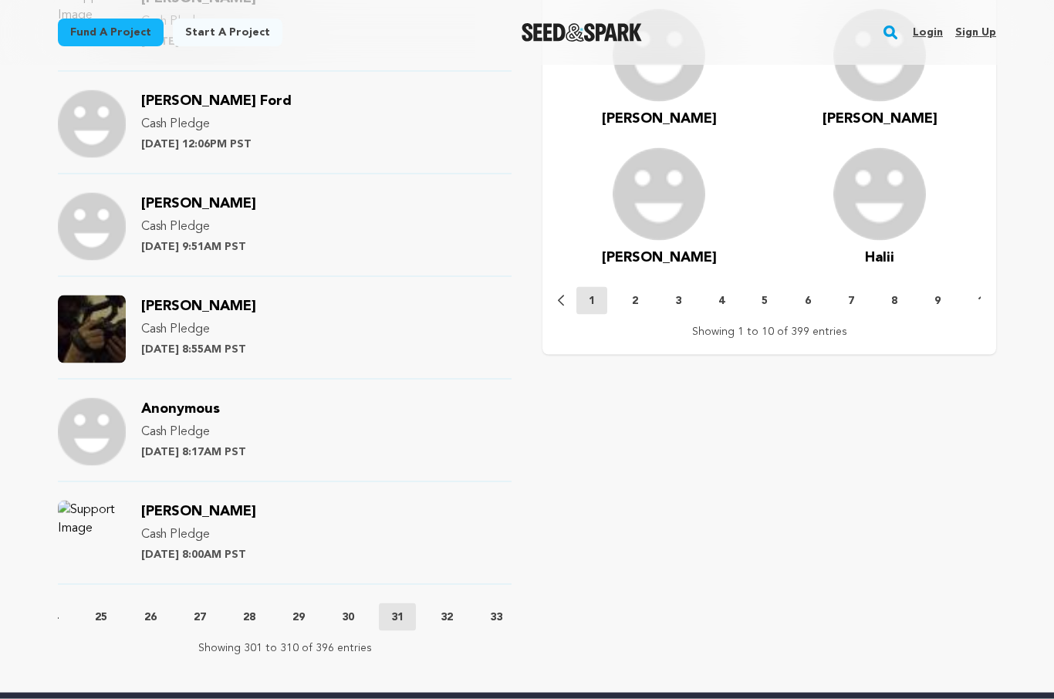
scroll to position [1436, 0]
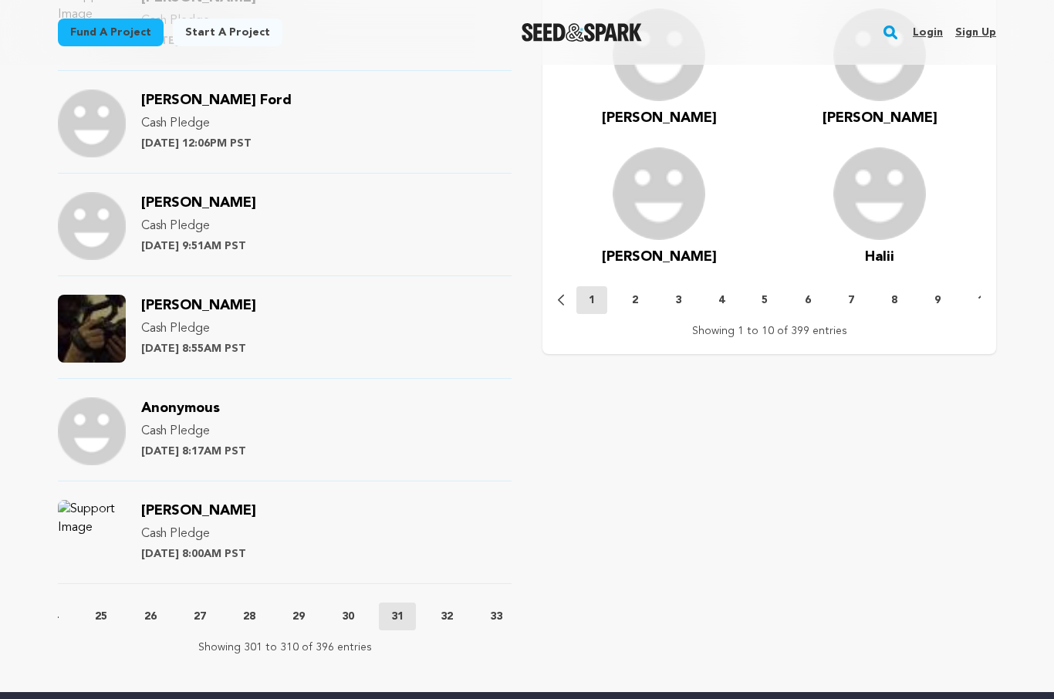
click at [453, 609] on p "32" at bounding box center [447, 616] width 12 height 15
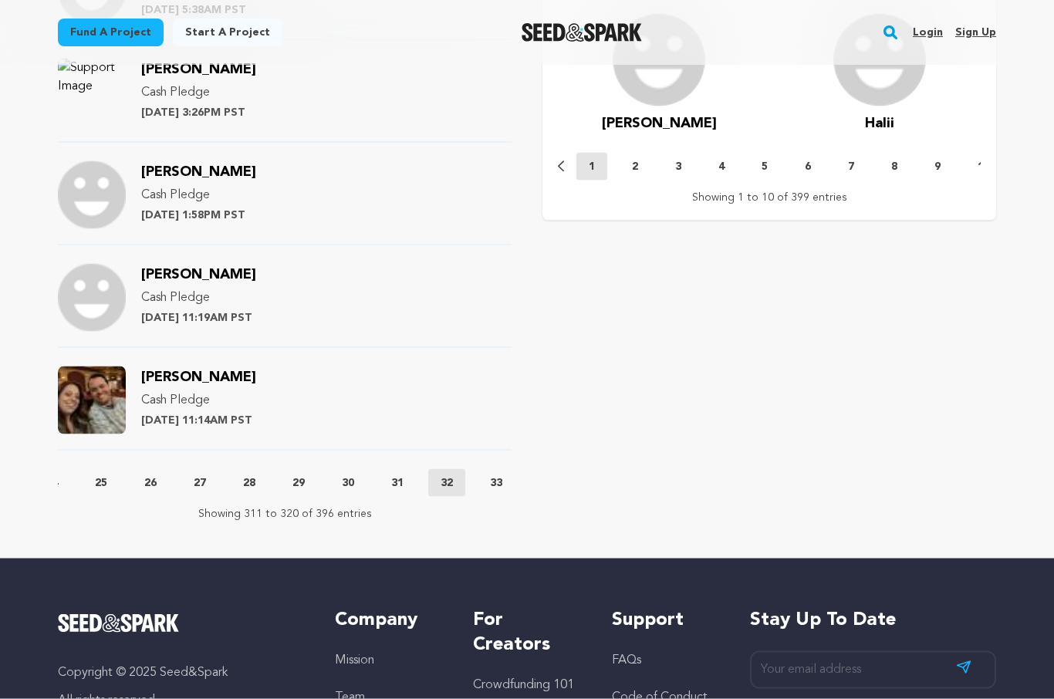
scroll to position [1605, 0]
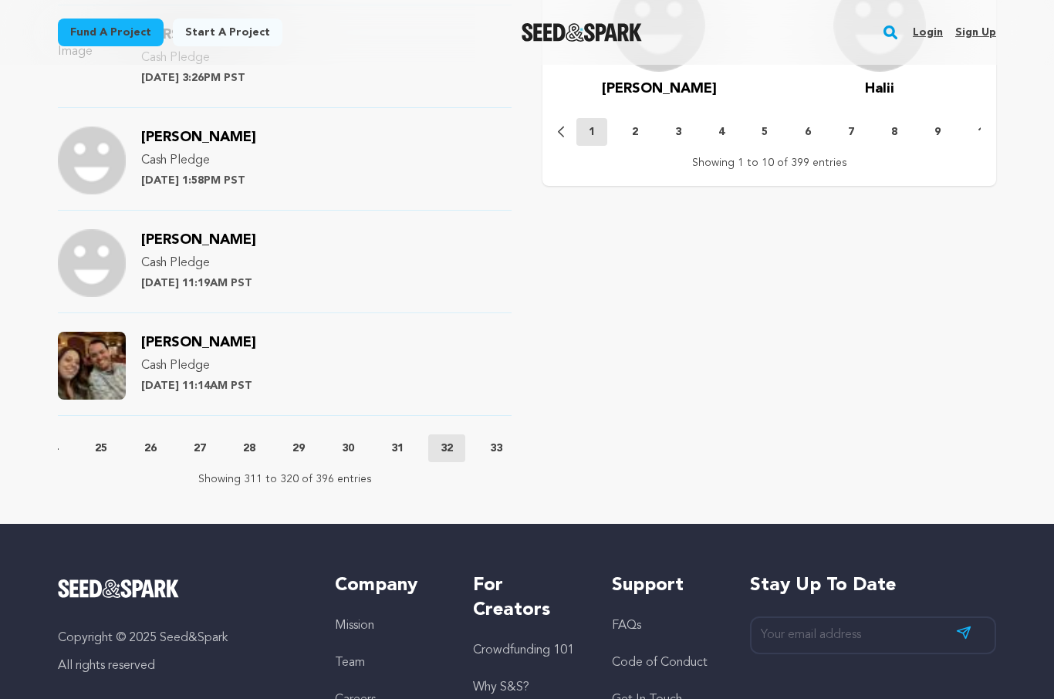
click at [502, 441] on p "33" at bounding box center [496, 448] width 12 height 15
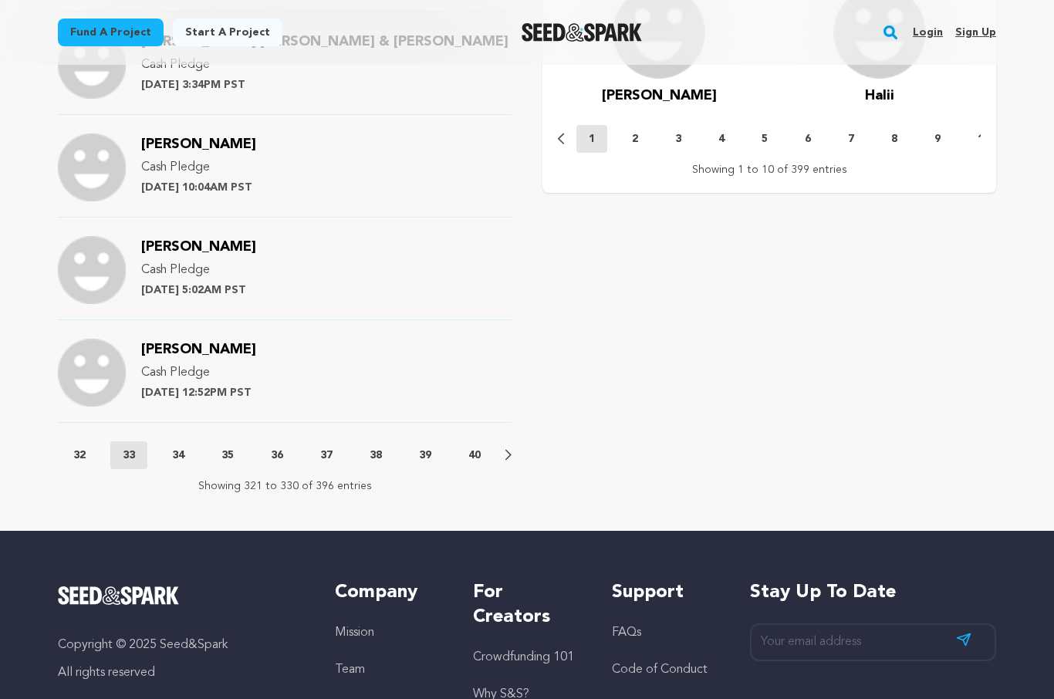
scroll to position [0, 1507]
click at [174, 448] on p "34" at bounding box center [178, 455] width 12 height 15
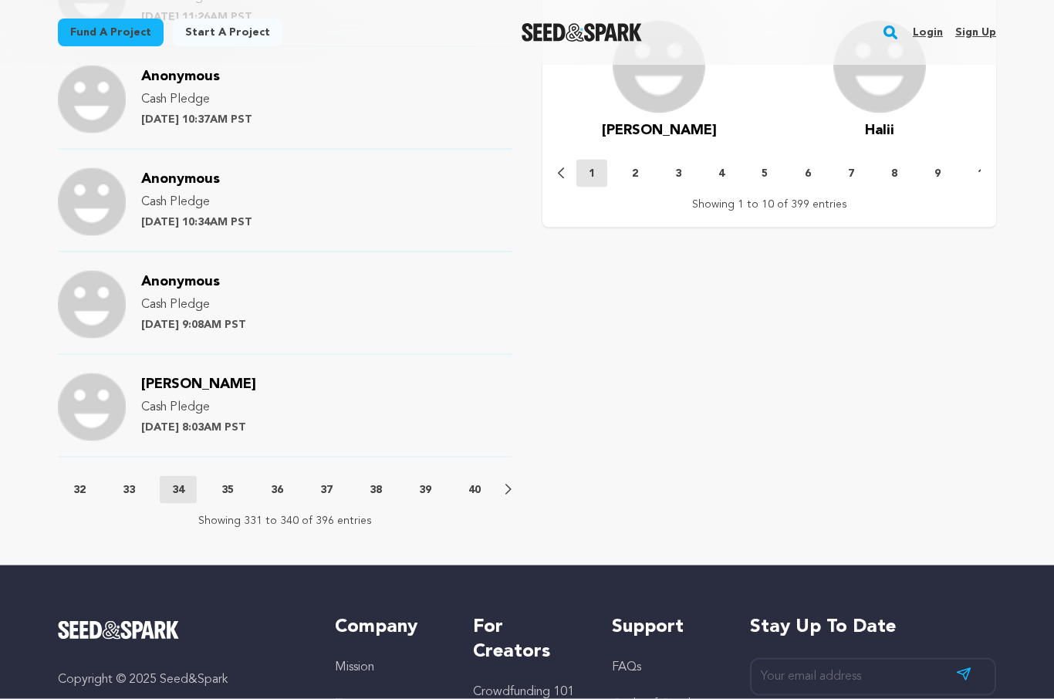
click at [228, 482] on p "35" at bounding box center [228, 489] width 12 height 15
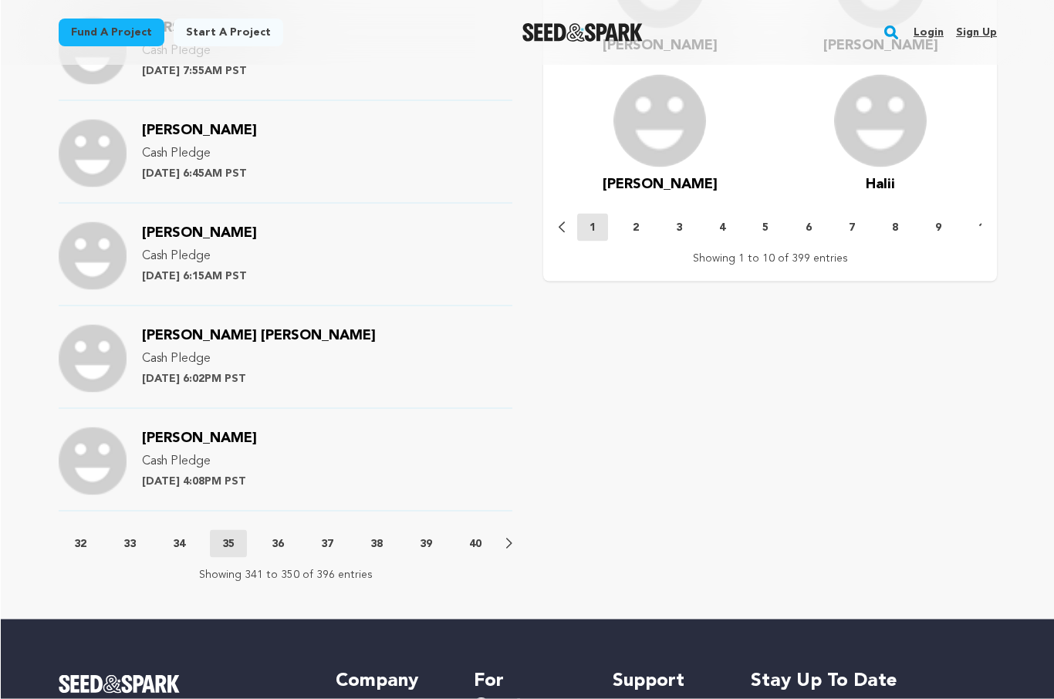
scroll to position [1511, 0]
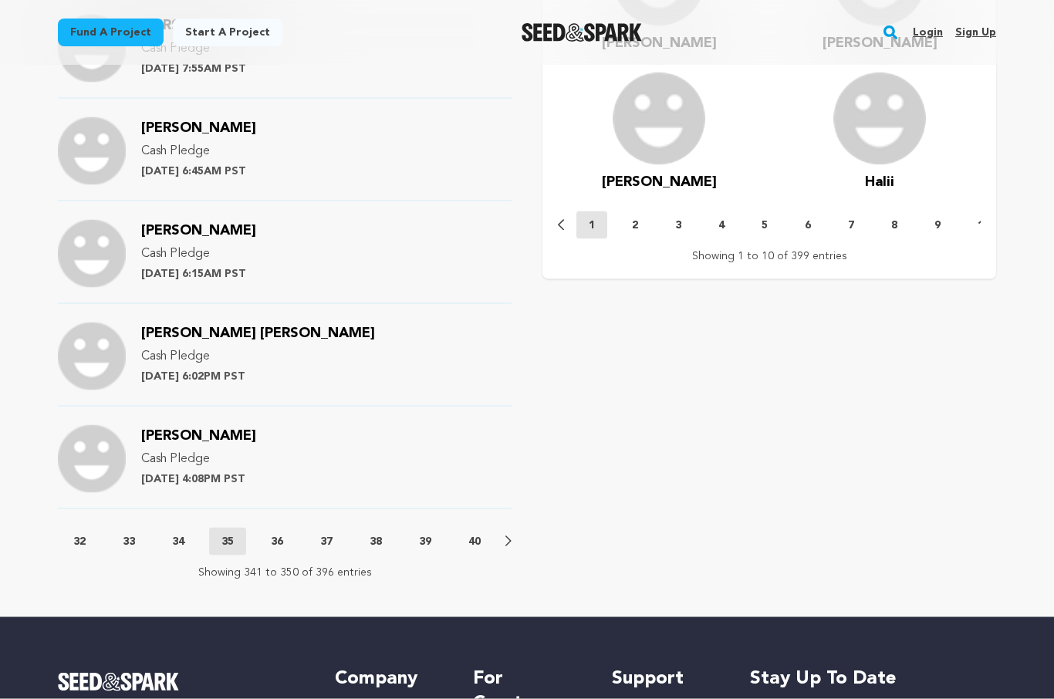
click at [285, 528] on div "Previous 1 2 3 4 5 6 7 8 9 10 11 12 13 14 15 16 17 18 19 20 21 22 23 24 25 26 2…" at bounding box center [285, 542] width 454 height 28
click at [279, 534] on p "36" at bounding box center [277, 541] width 12 height 15
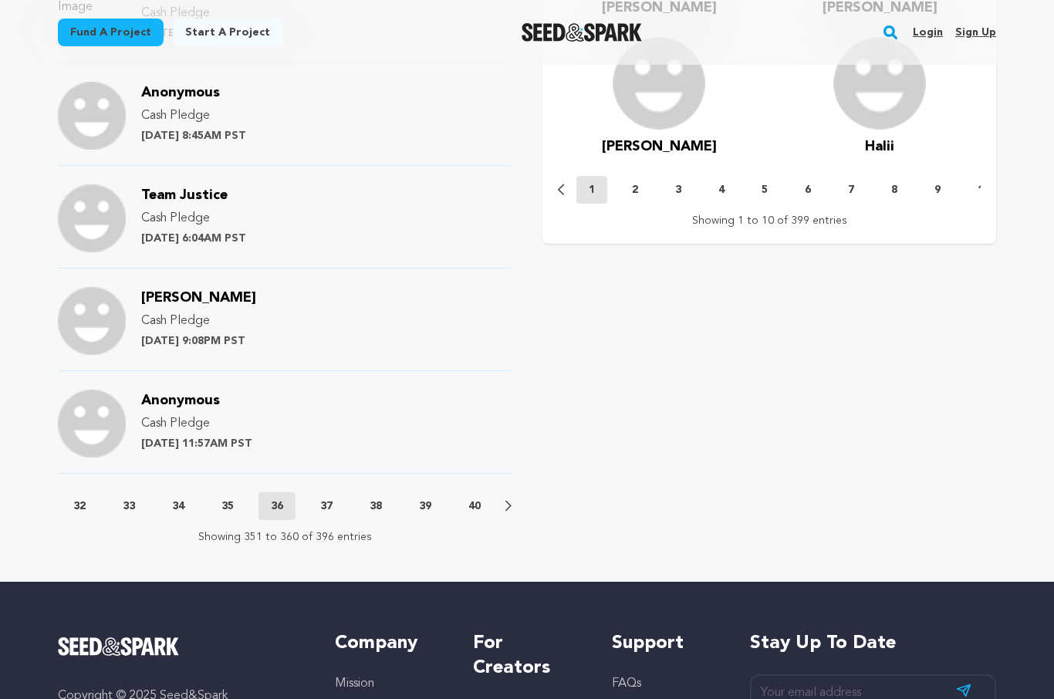
scroll to position [1580, 0]
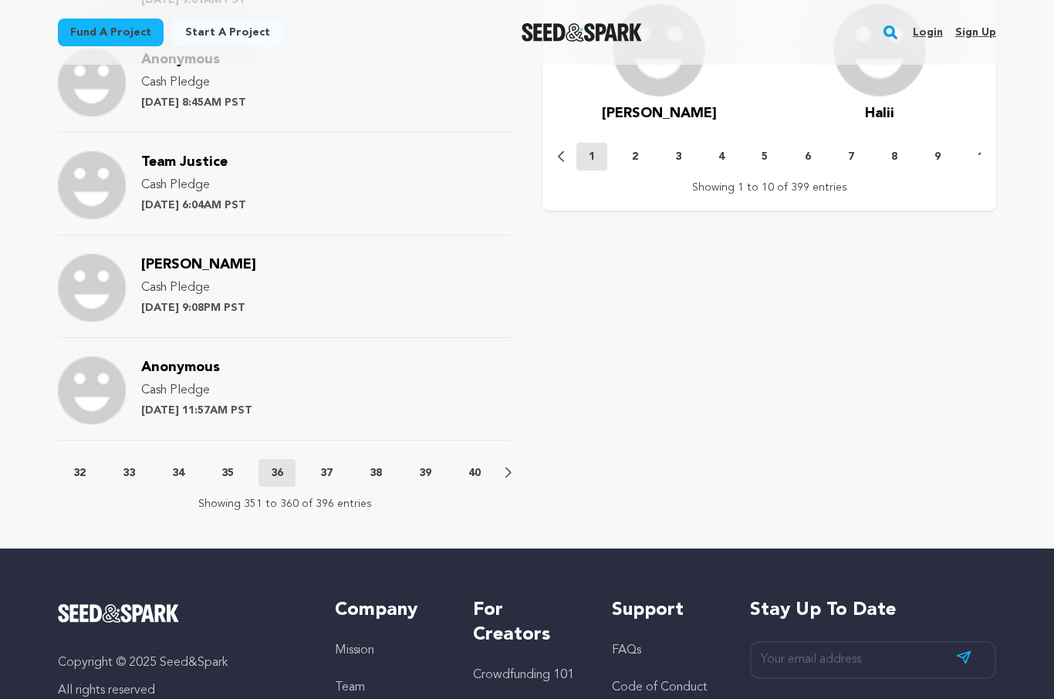
click at [325, 465] on p "37" at bounding box center [326, 472] width 12 height 15
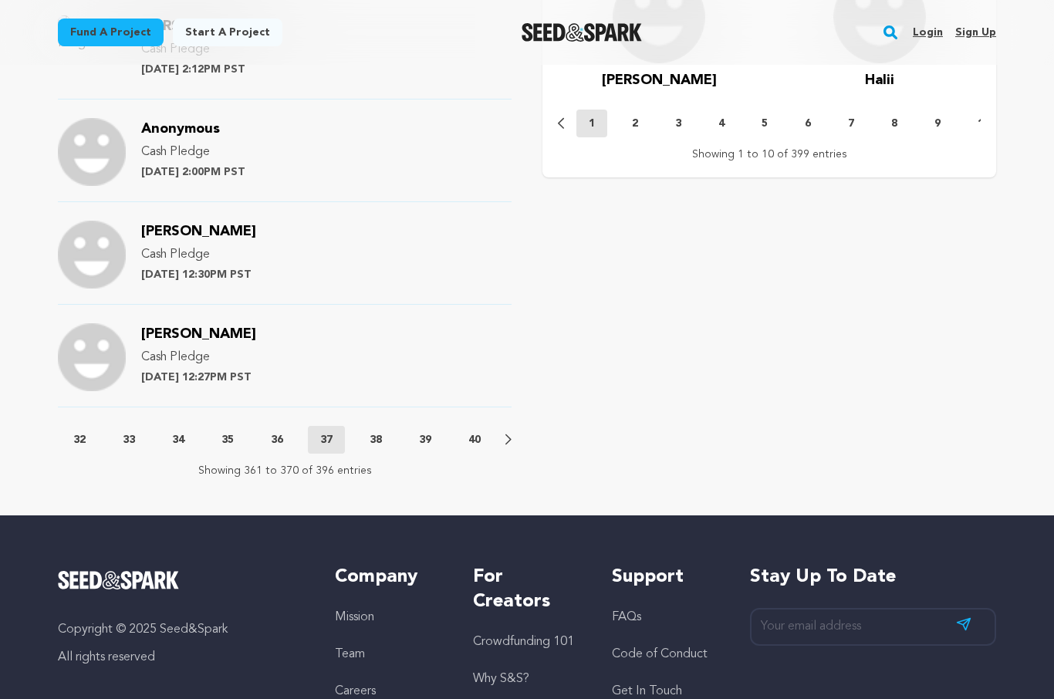
scroll to position [1752, 0]
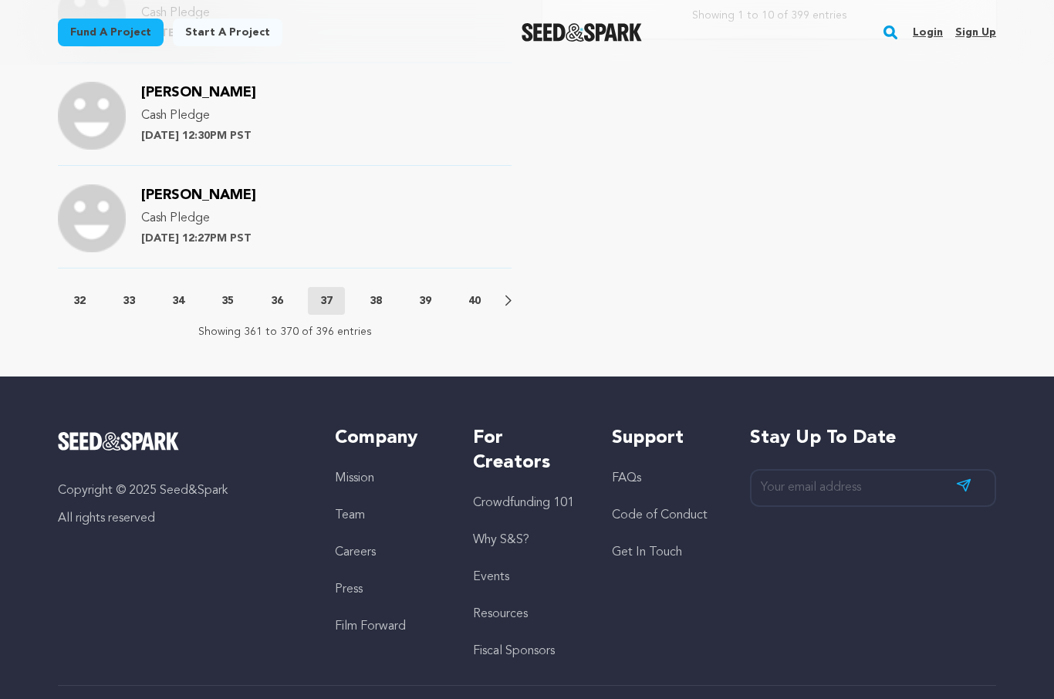
click at [381, 293] on p "38" at bounding box center [376, 300] width 12 height 15
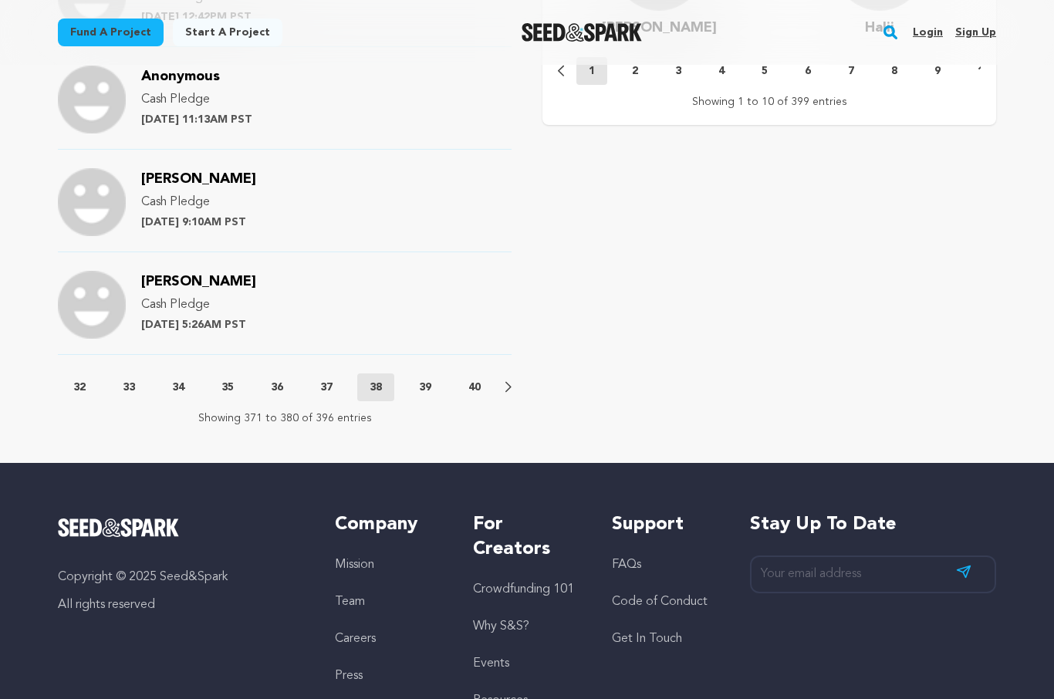
scroll to position [1753, 0]
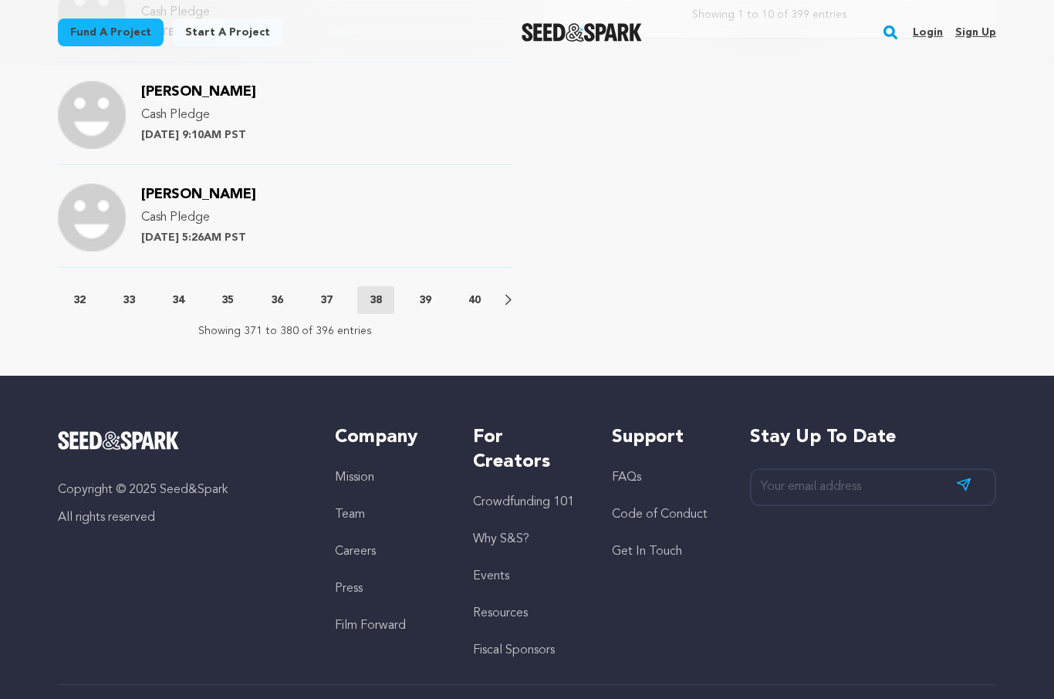
click at [428, 293] on p "39" at bounding box center [425, 300] width 12 height 15
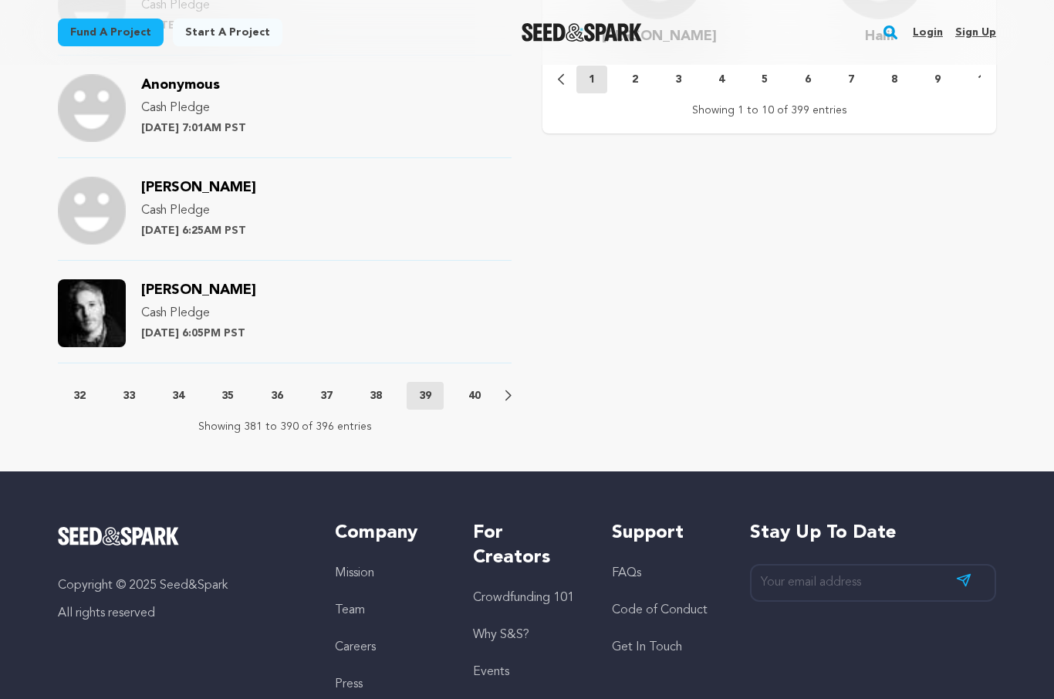
click at [478, 388] on p "40" at bounding box center [475, 395] width 12 height 15
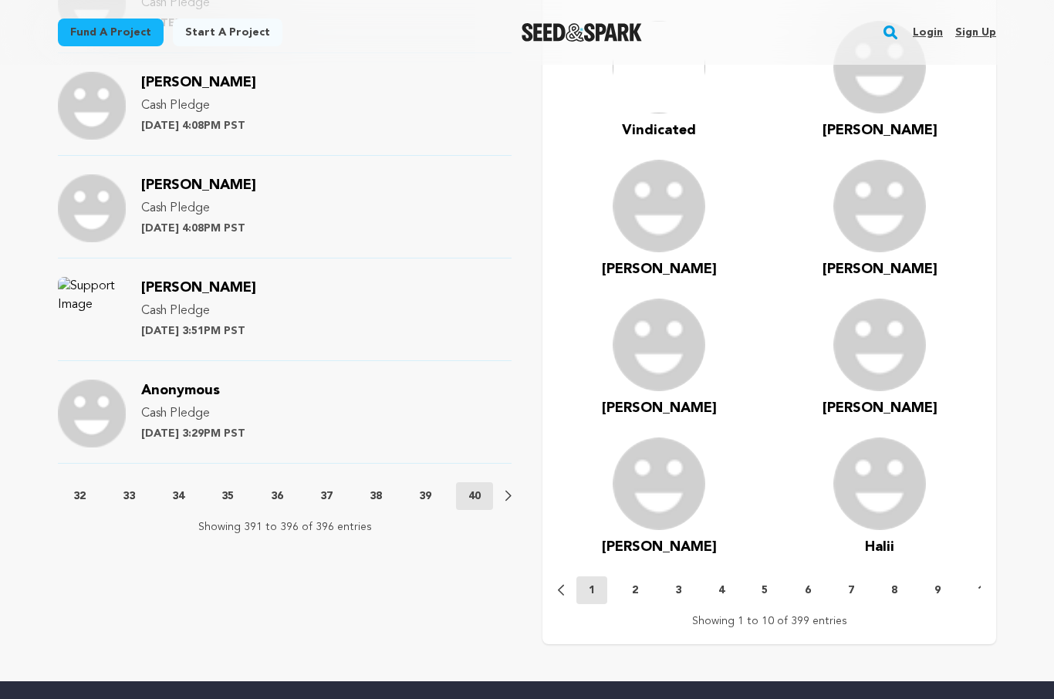
scroll to position [1152, 0]
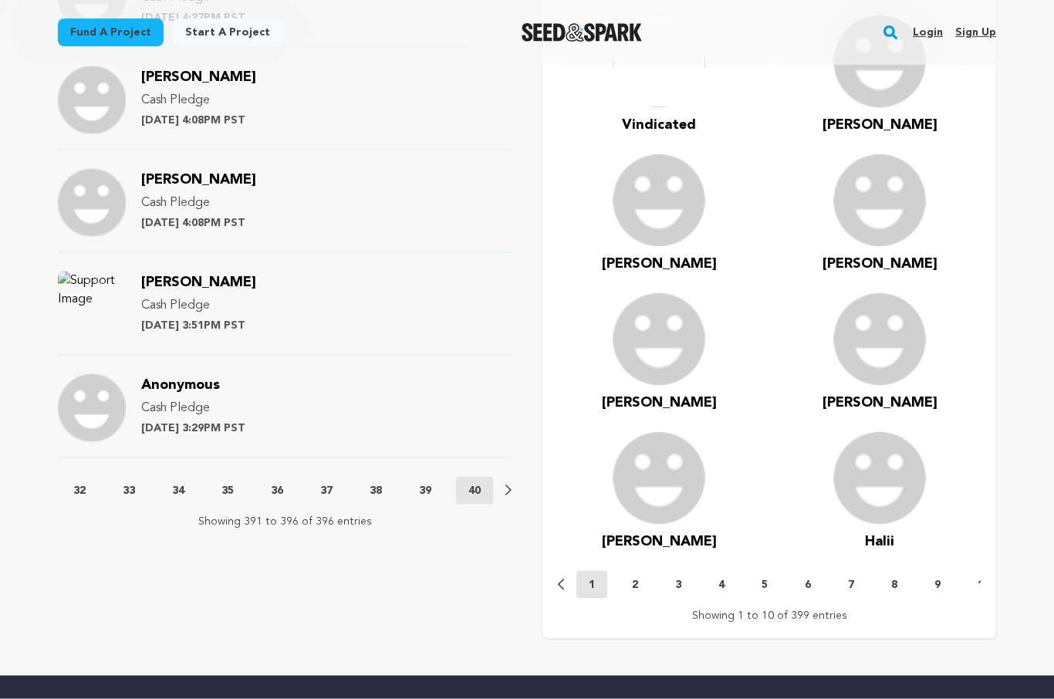
click at [513, 469] on div "Supporters 396 [PERSON_NAME] Pledge [DATE] 4:29PM PST [PERSON_NAME] [PERSON_NAM…" at bounding box center [527, 222] width 939 height 834
click at [435, 483] on button "39" at bounding box center [425, 490] width 37 height 15
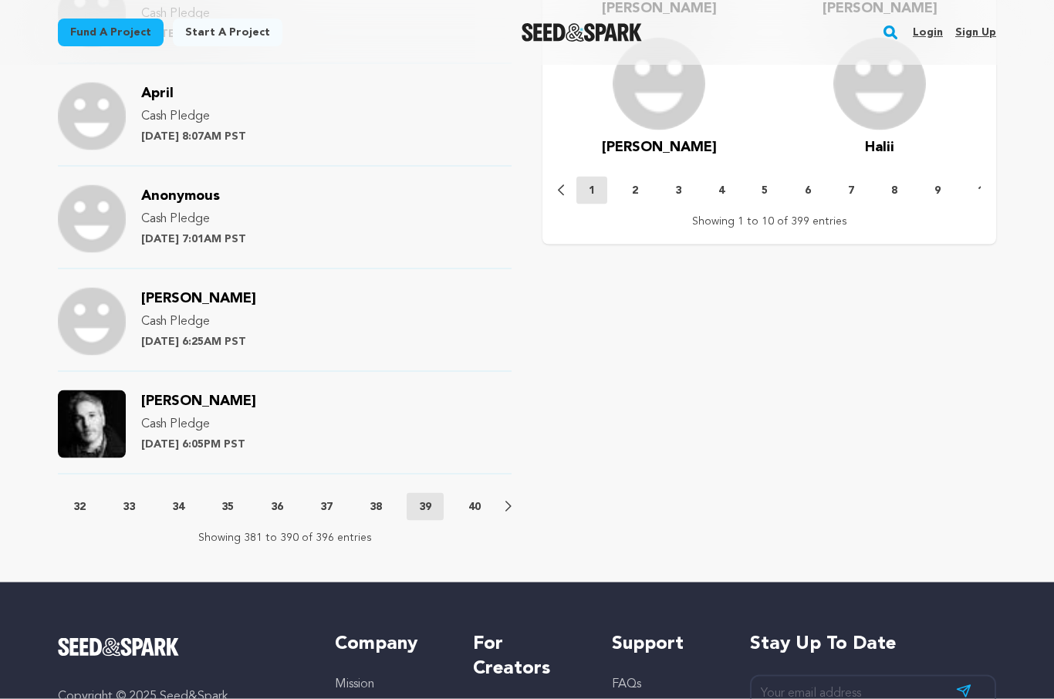
click at [375, 499] on p "38" at bounding box center [376, 506] width 12 height 15
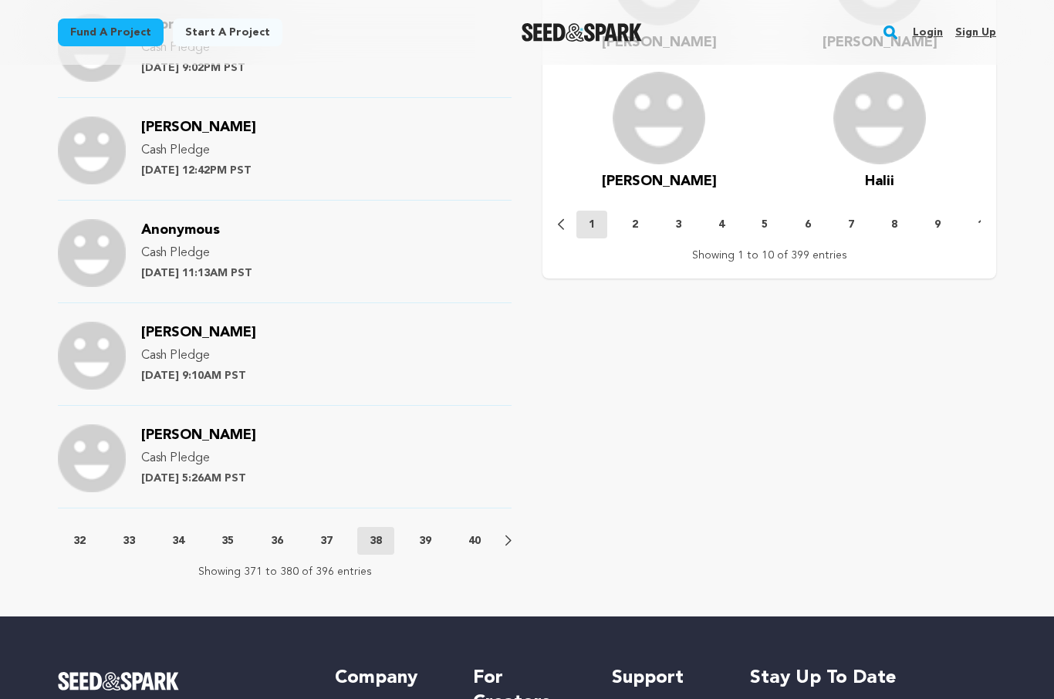
scroll to position [1561, 0]
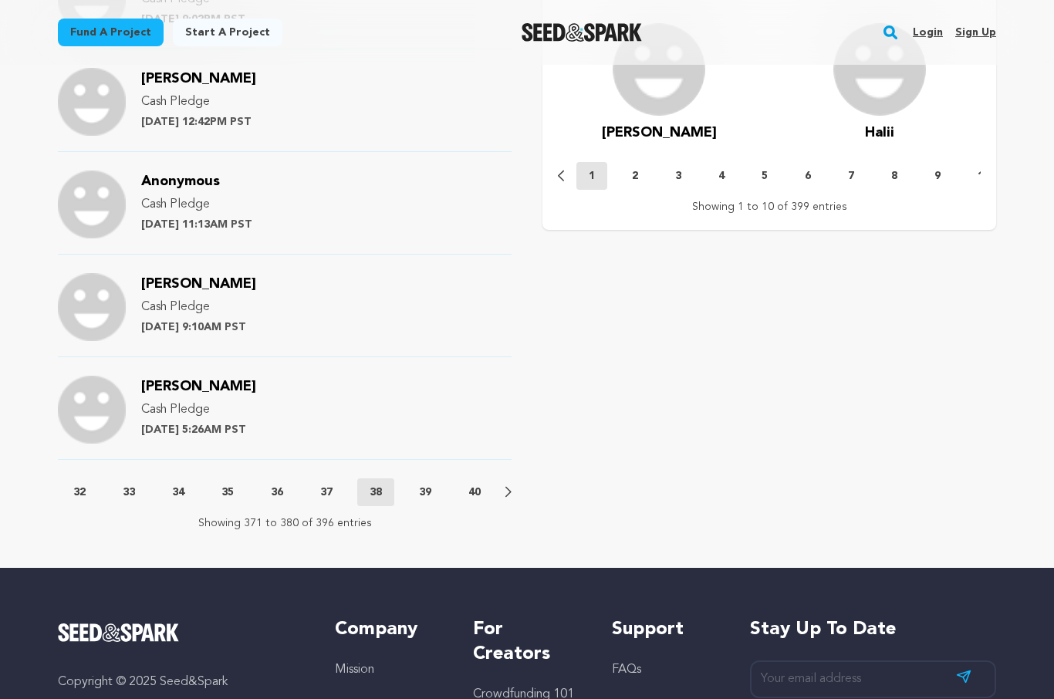
click at [326, 485] on p "37" at bounding box center [326, 492] width 12 height 15
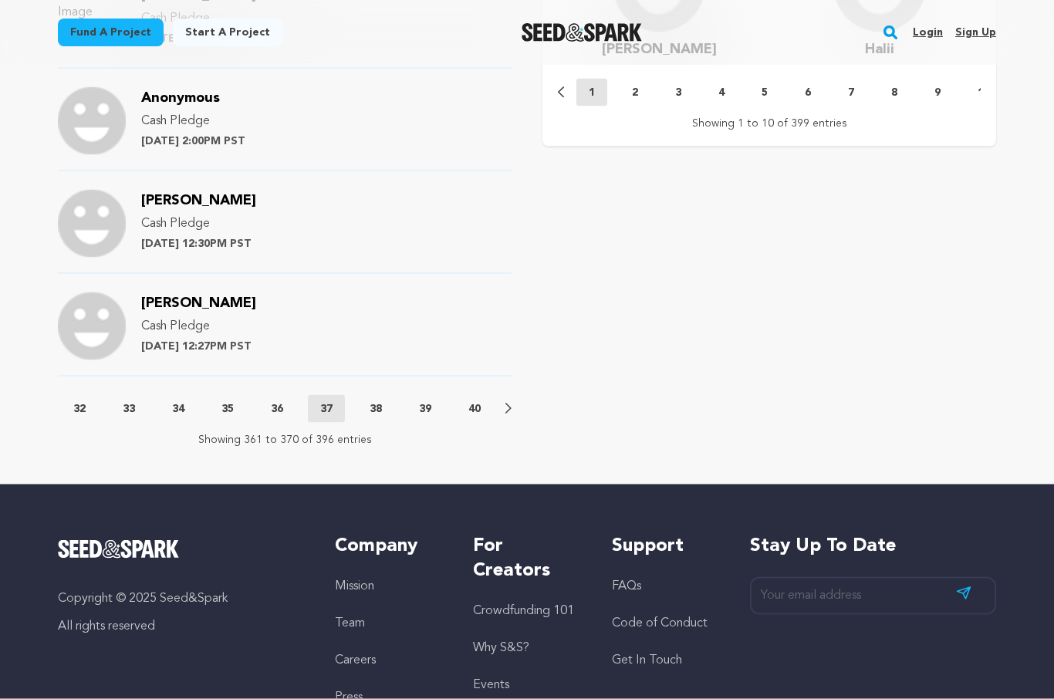
click at [292, 401] on button "36" at bounding box center [277, 408] width 37 height 15
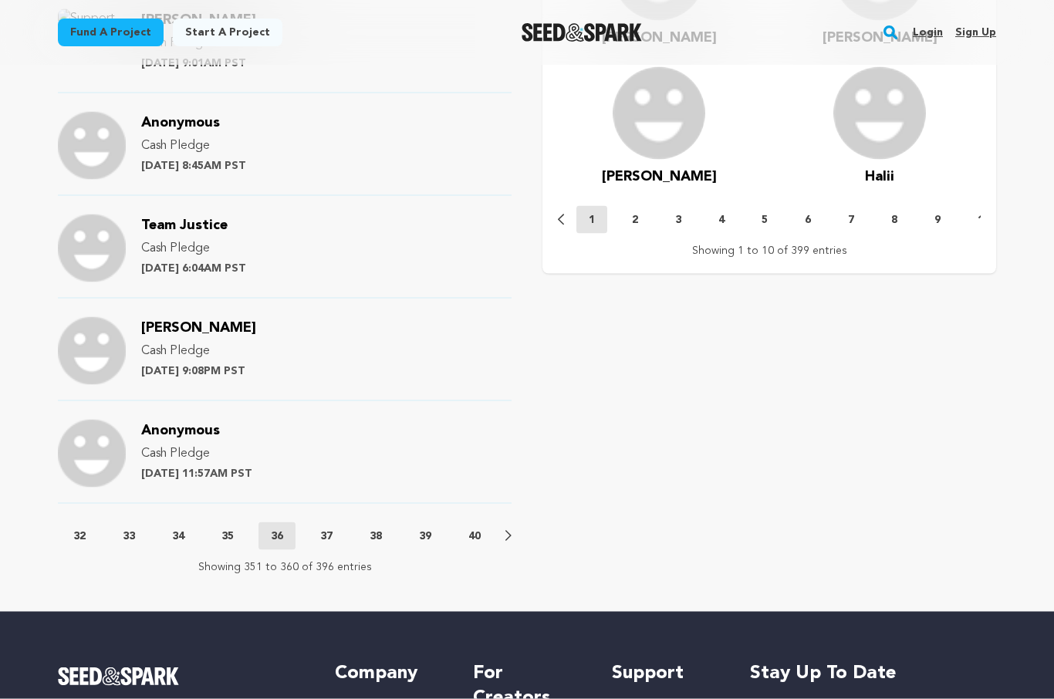
scroll to position [1541, 0]
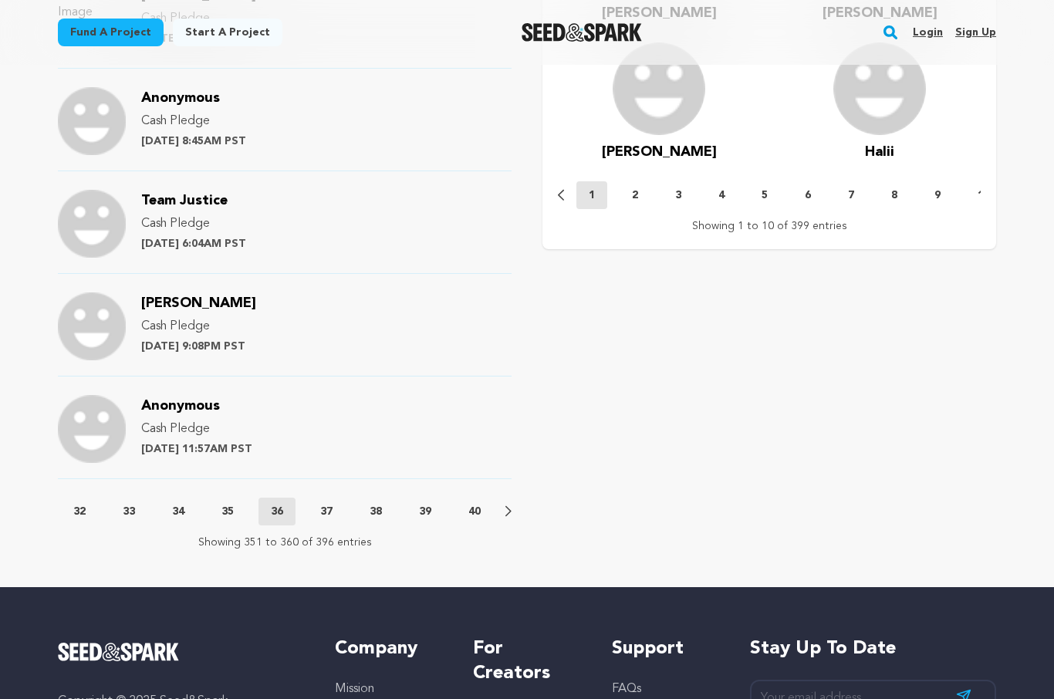
click at [228, 504] on p "35" at bounding box center [228, 511] width 12 height 15
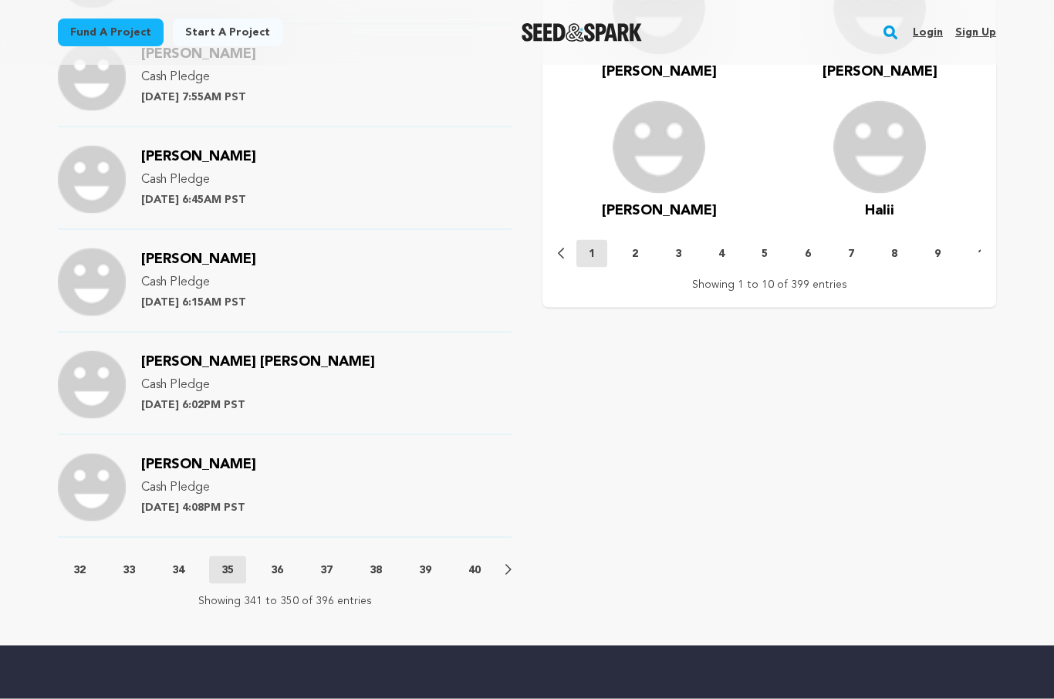
click at [179, 563] on p "34" at bounding box center [178, 570] width 12 height 15
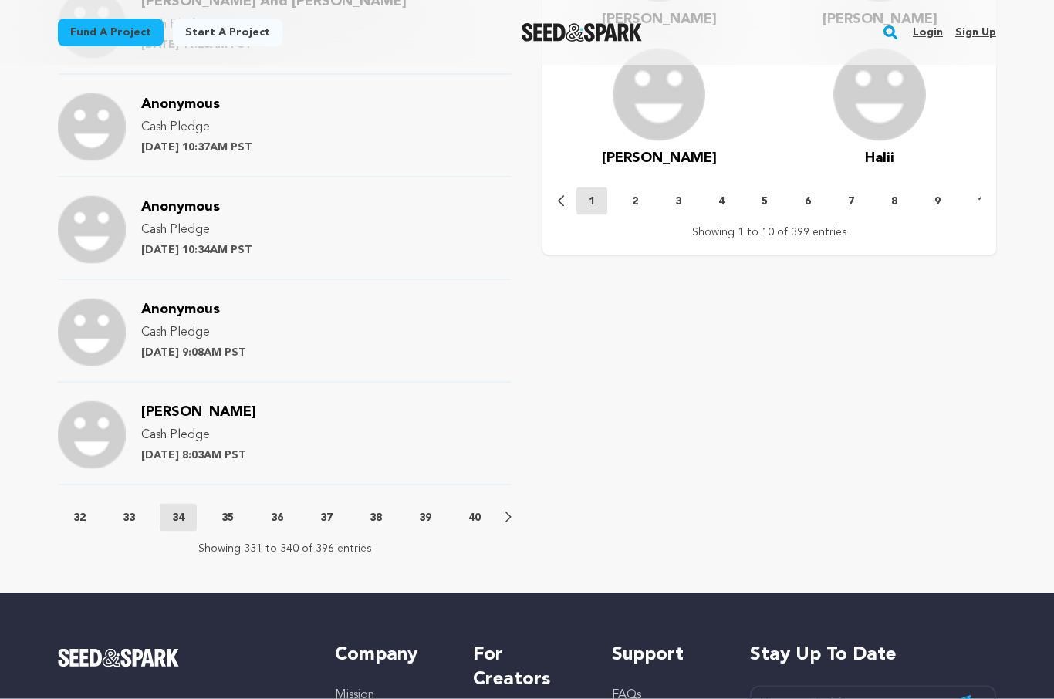
click at [134, 510] on button "33" at bounding box center [128, 517] width 37 height 15
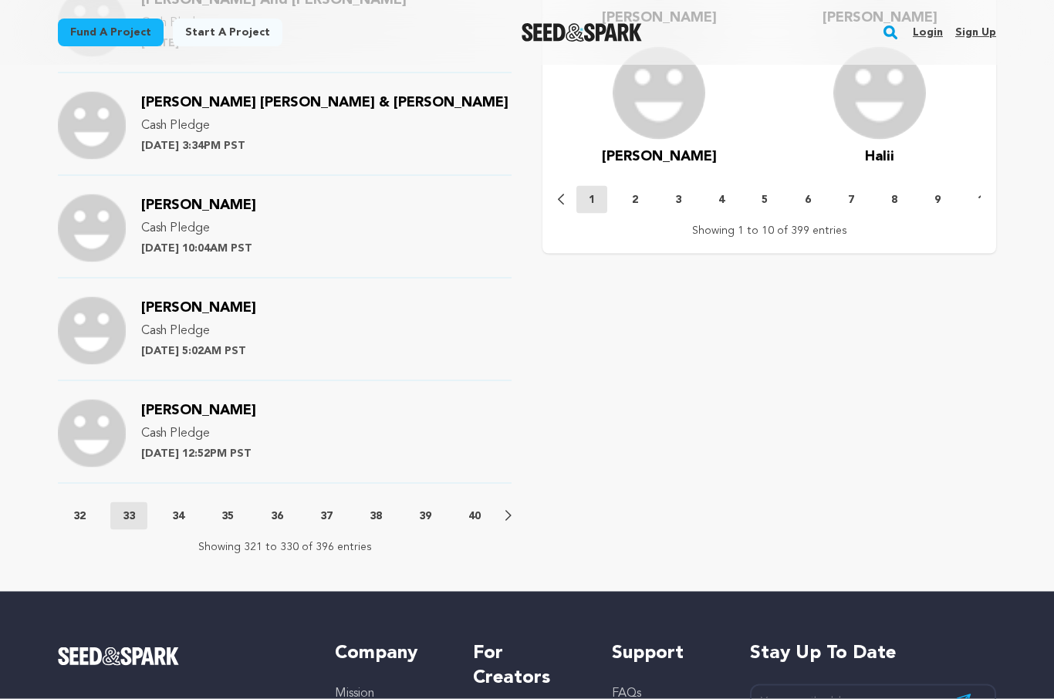
click at [74, 509] on p "32" at bounding box center [79, 516] width 12 height 15
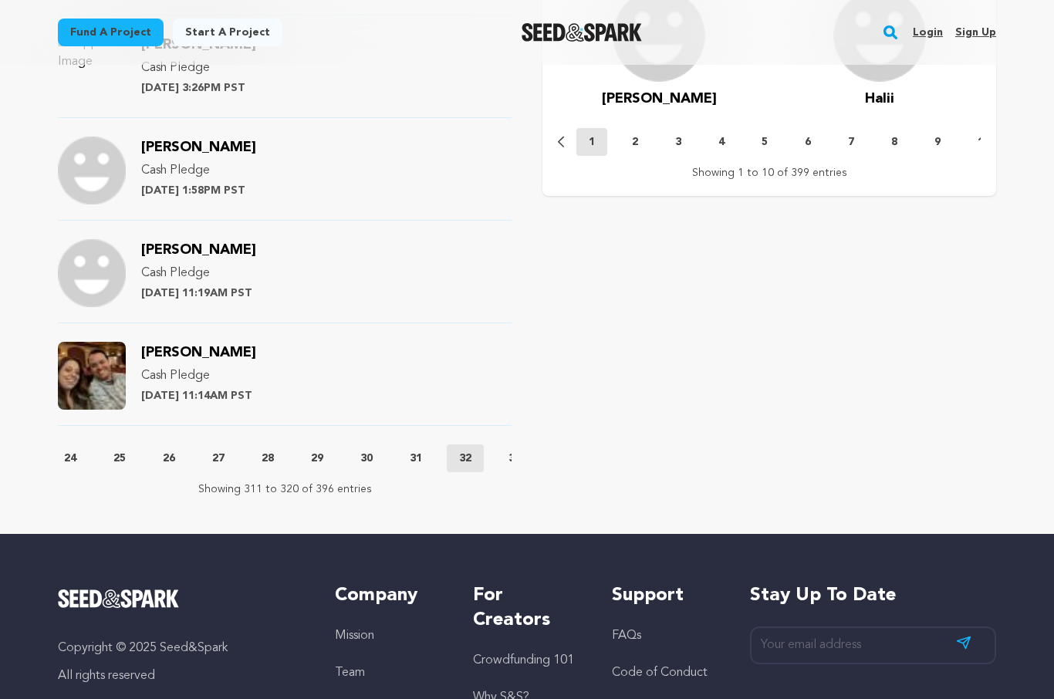
scroll to position [0, 1106]
click at [417, 451] on button "31" at bounding box center [415, 458] width 37 height 15
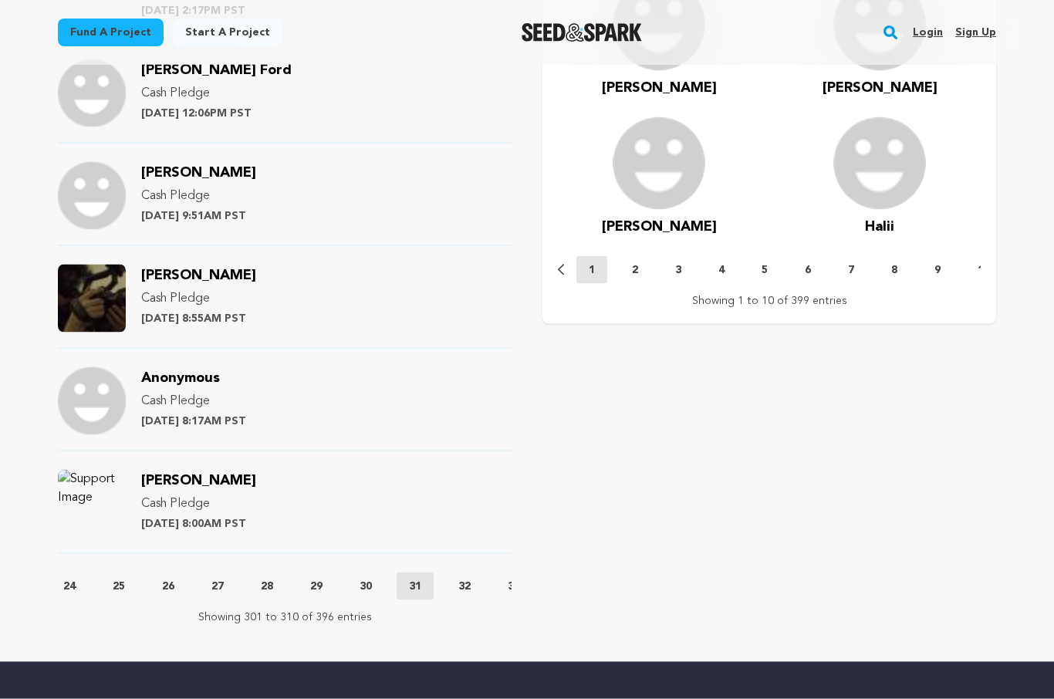
scroll to position [1467, 0]
click at [372, 579] on p "30" at bounding box center [366, 586] width 12 height 15
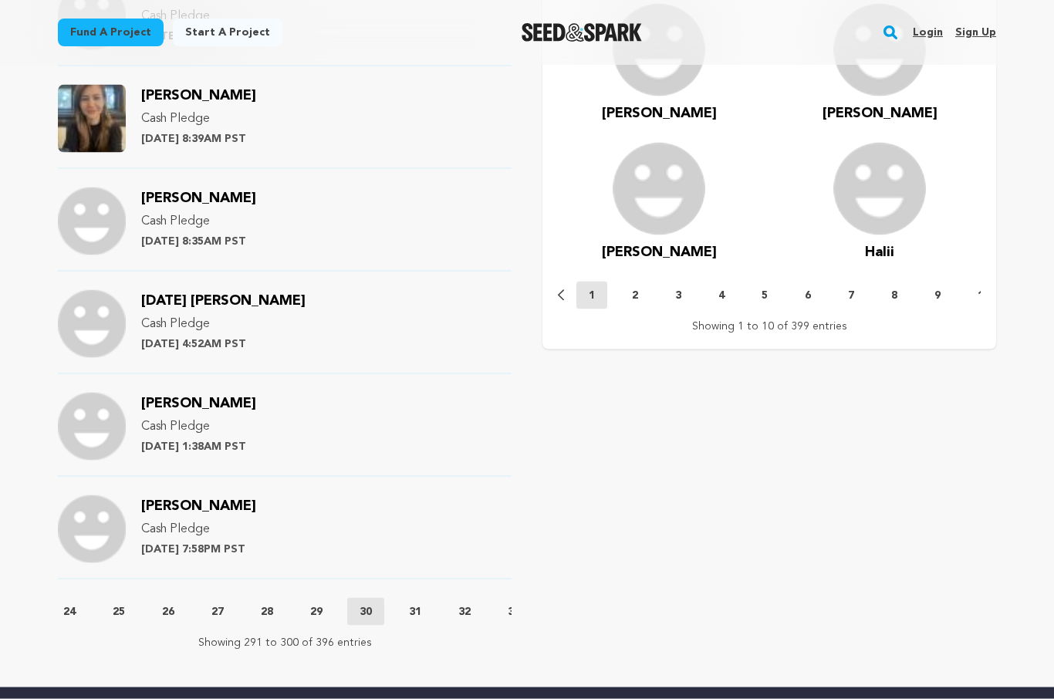
scroll to position [1451, 0]
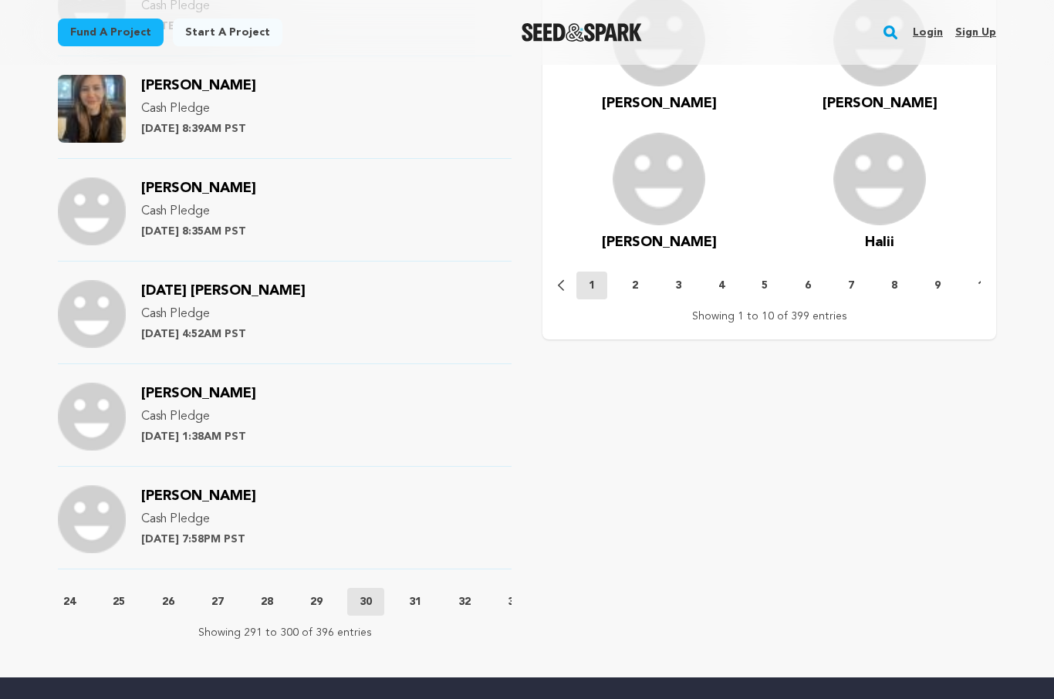
click at [321, 594] on p "29" at bounding box center [316, 601] width 12 height 15
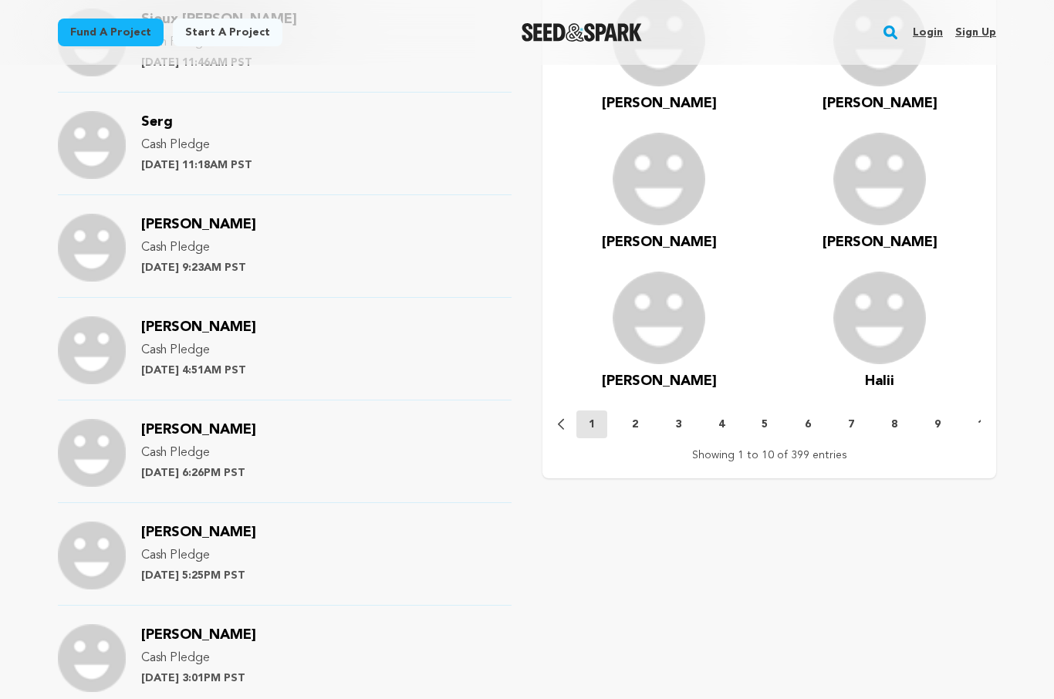
scroll to position [1356, 0]
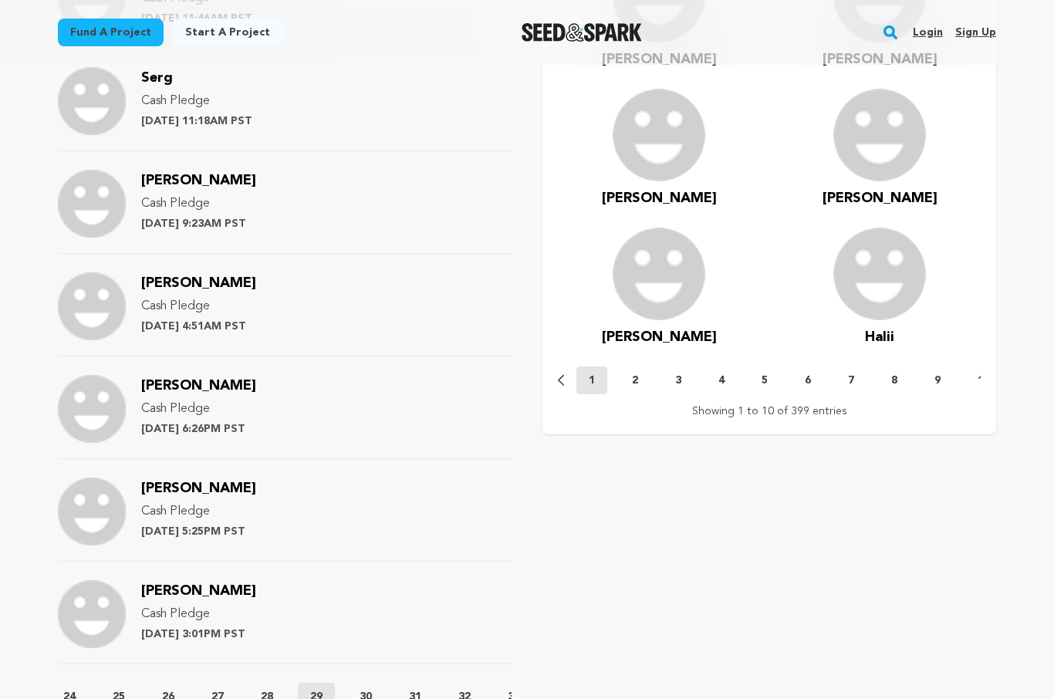
click at [273, 689] on p "28" at bounding box center [267, 696] width 12 height 15
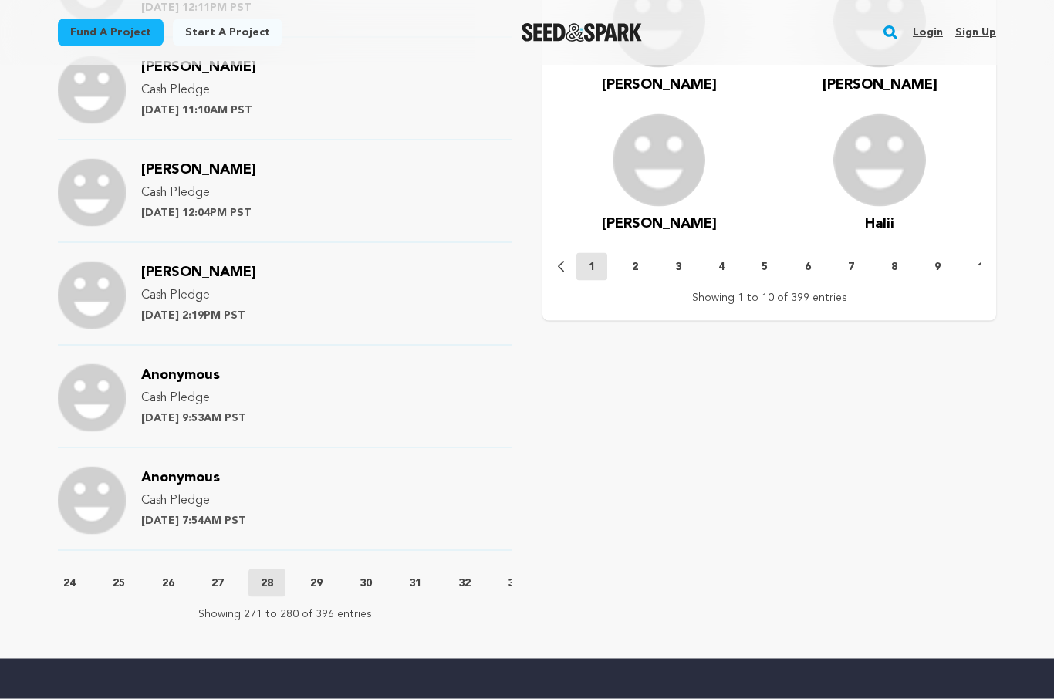
click at [224, 576] on p "27" at bounding box center [217, 583] width 12 height 15
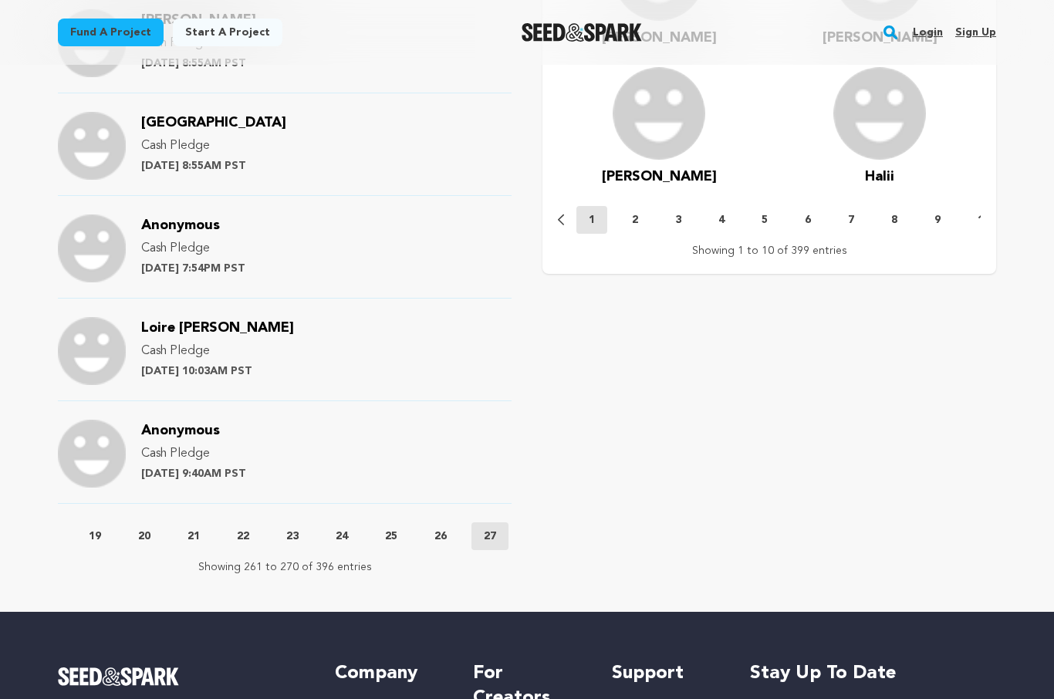
scroll to position [0, 831]
click at [450, 529] on p "26" at bounding box center [444, 536] width 12 height 15
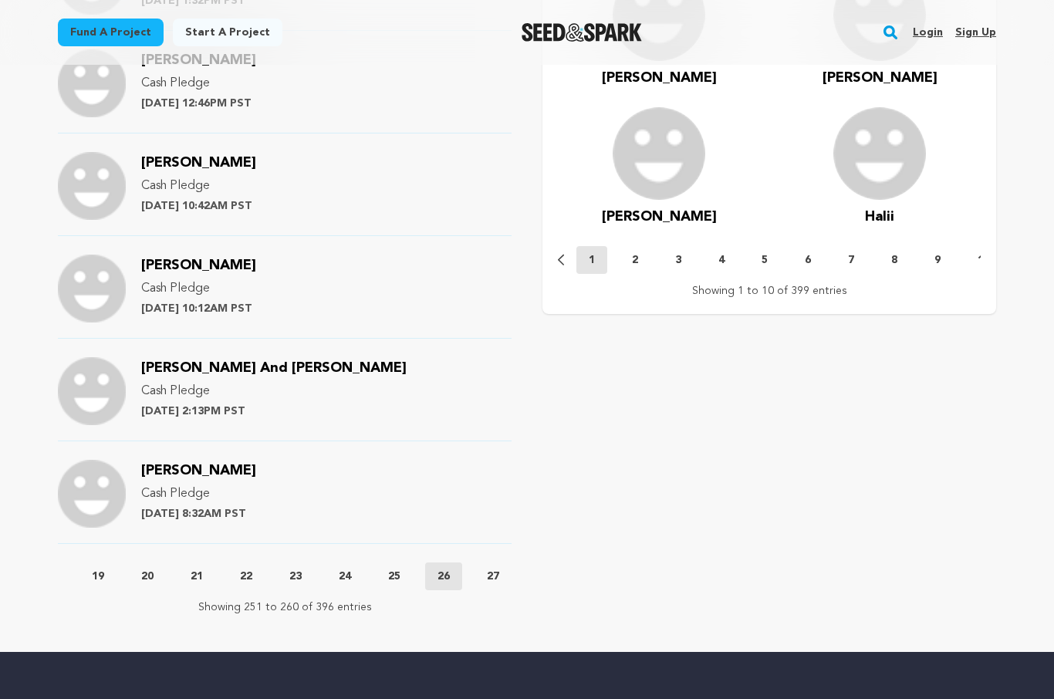
scroll to position [1486, 0]
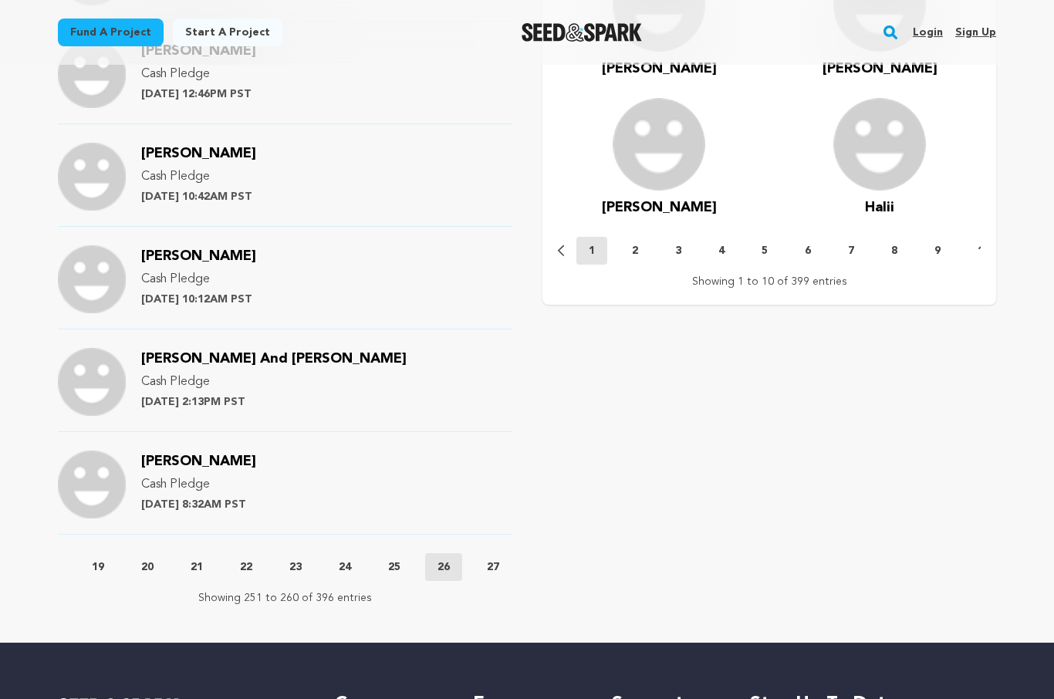
click at [391, 560] on button "25" at bounding box center [394, 567] width 37 height 15
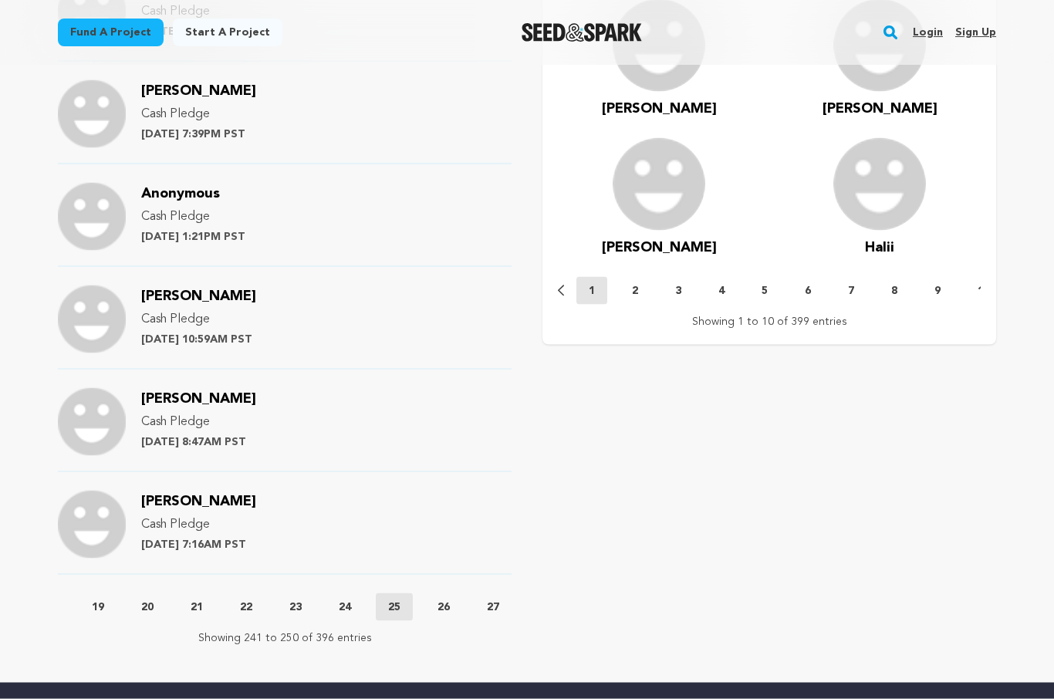
click at [351, 600] on p "24" at bounding box center [345, 607] width 12 height 15
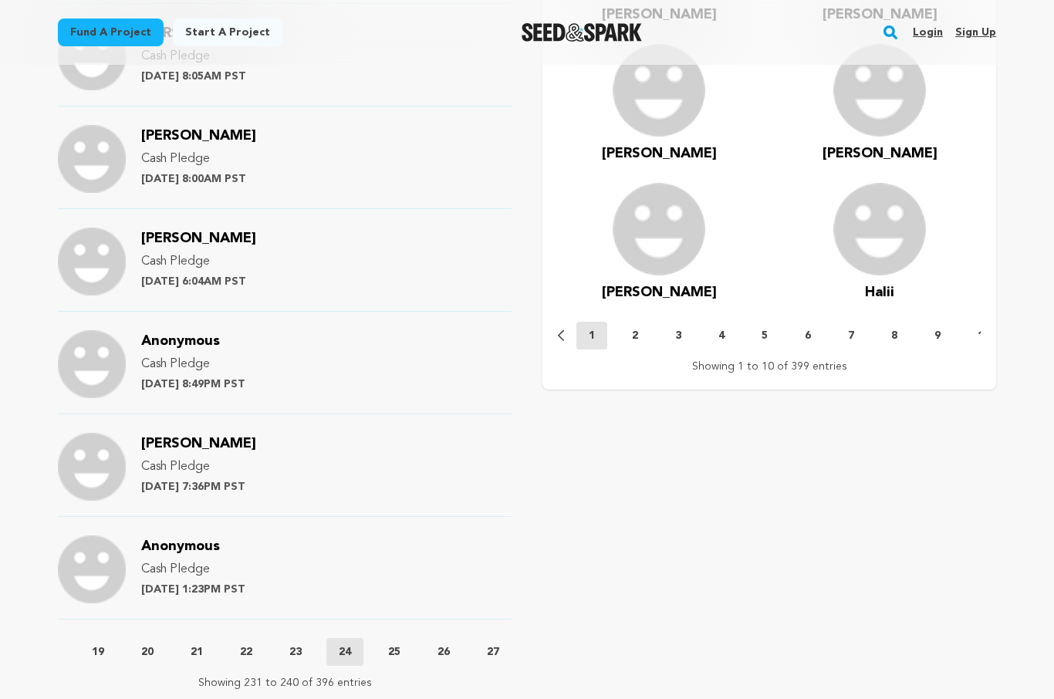
scroll to position [1412, 0]
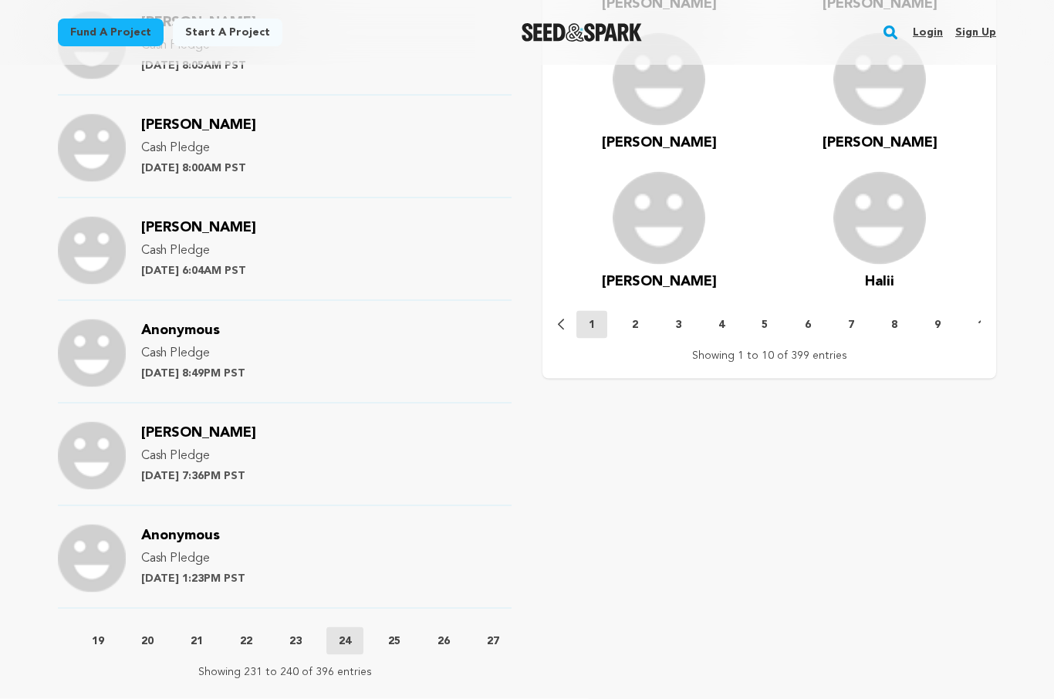
click at [302, 634] on p "23" at bounding box center [295, 641] width 12 height 15
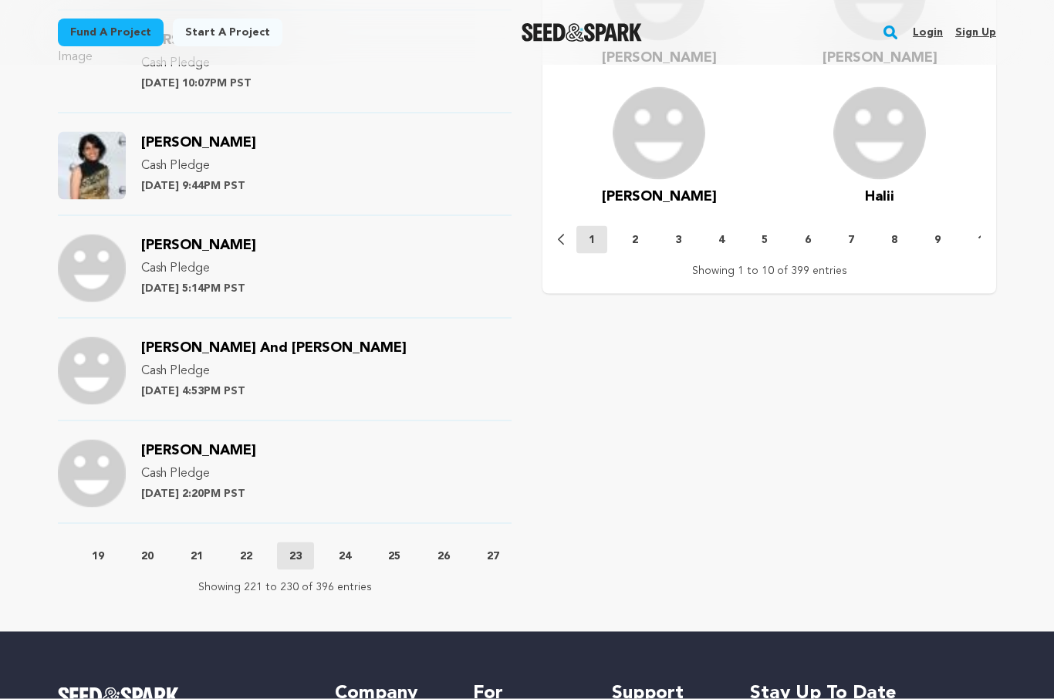
click at [262, 549] on button "22" at bounding box center [246, 556] width 37 height 15
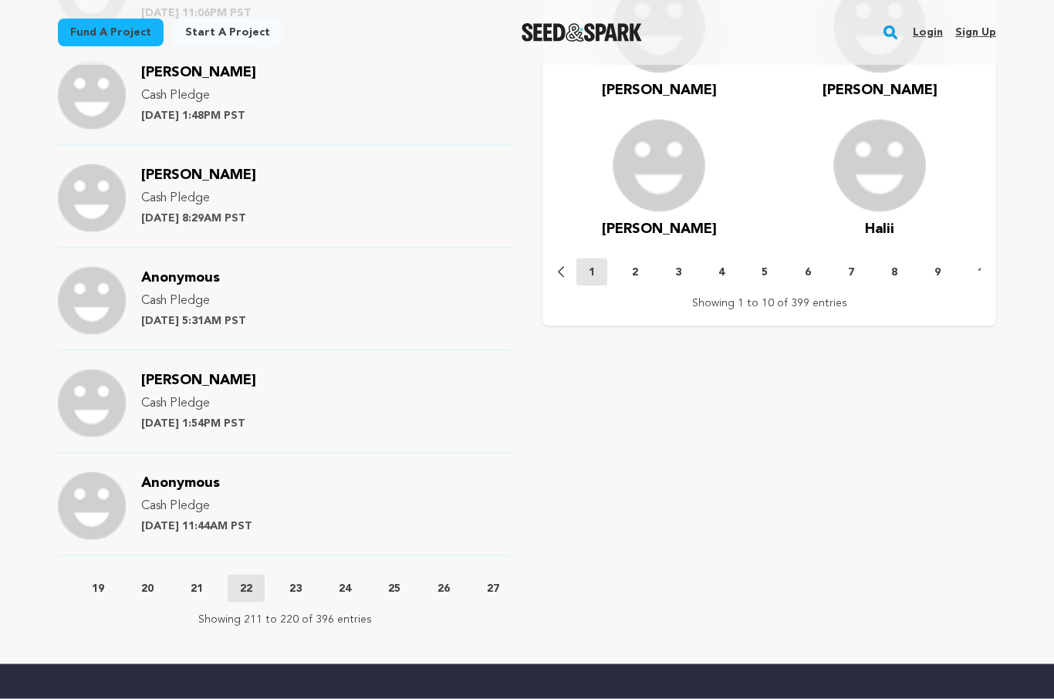
scroll to position [1465, 0]
click at [191, 580] on button "21" at bounding box center [196, 587] width 37 height 15
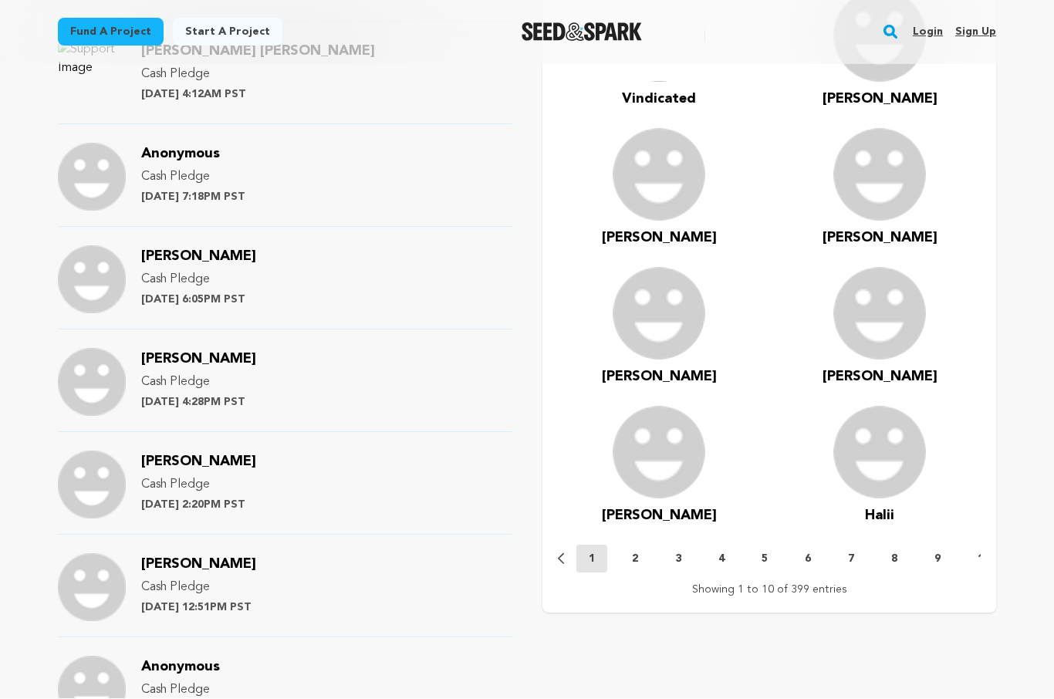
scroll to position [692, 0]
